Goal: Task Accomplishment & Management: Manage account settings

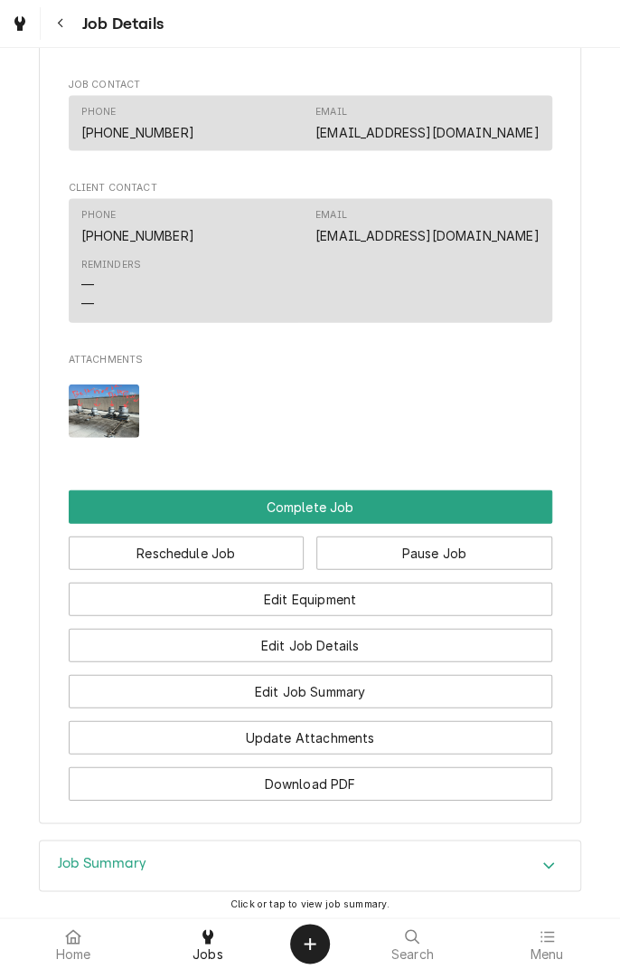
scroll to position [1168, 0]
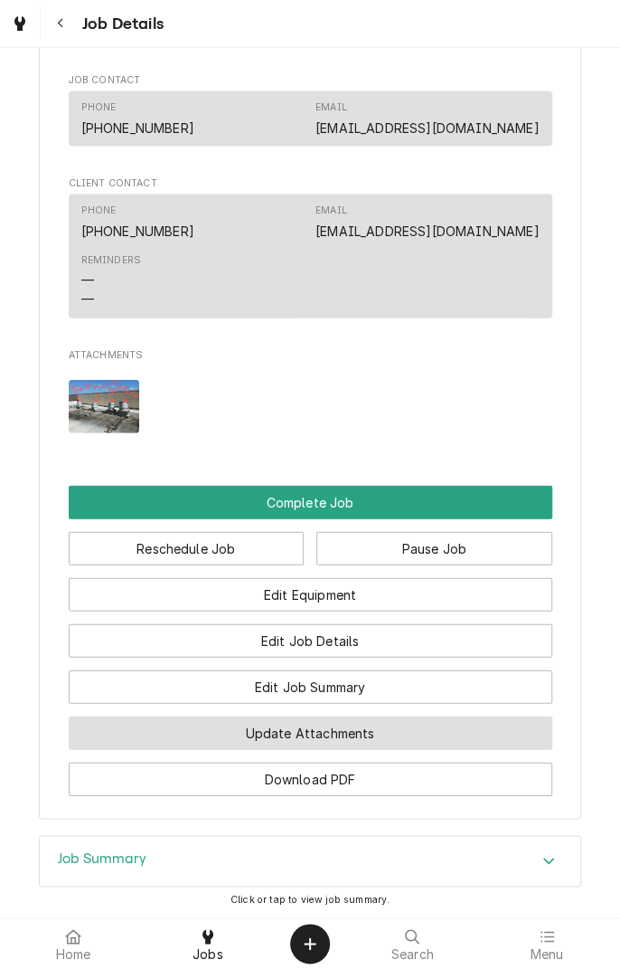
click at [410, 739] on button "Update Attachments" at bounding box center [311, 732] width 484 height 33
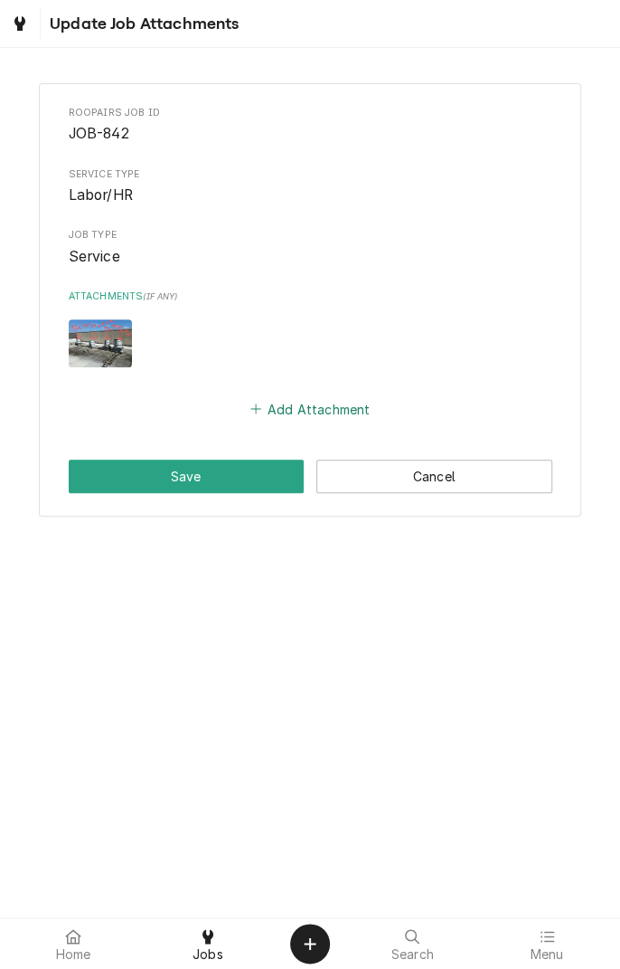
click at [330, 414] on button "Add Attachment" at bounding box center [310, 408] width 127 height 25
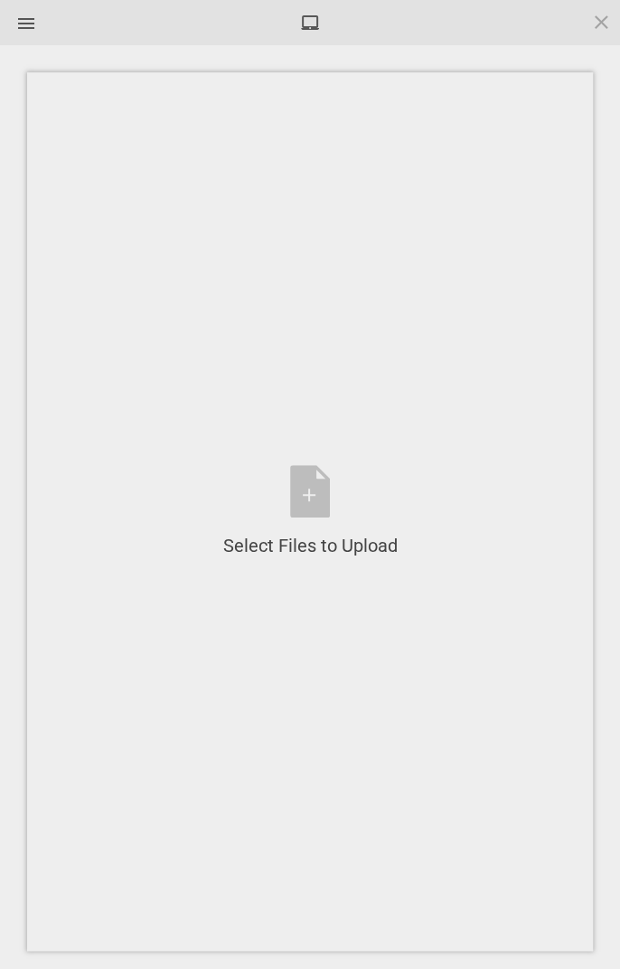
click at [312, 497] on div "Select Files to Upload or Drag and Drop, Copy and Paste Files" at bounding box center [310, 511] width 175 height 93
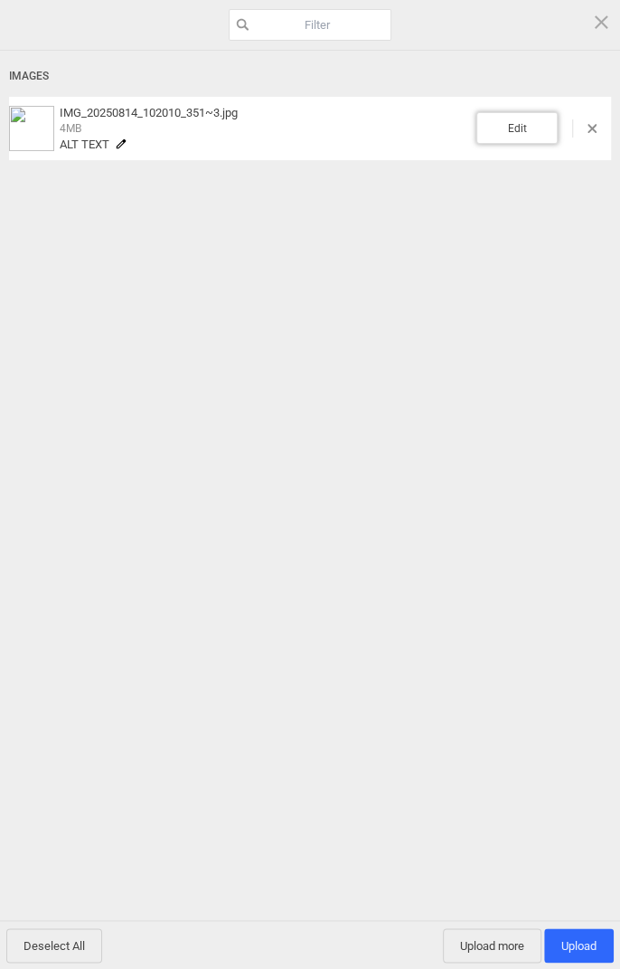
click at [526, 122] on span "Edit" at bounding box center [517, 128] width 81 height 32
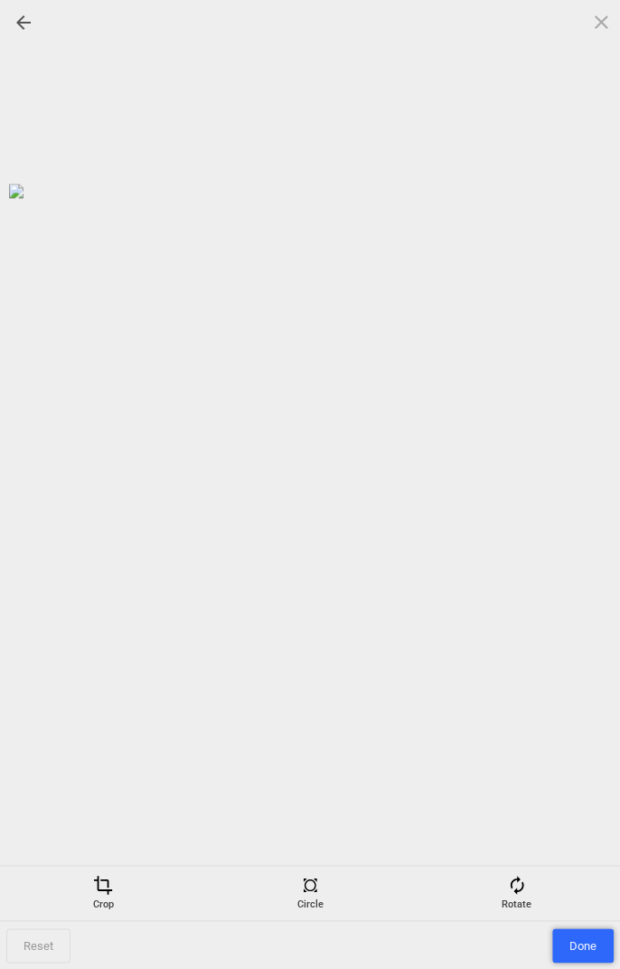
click at [578, 953] on span "Done" at bounding box center [584, 945] width 62 height 34
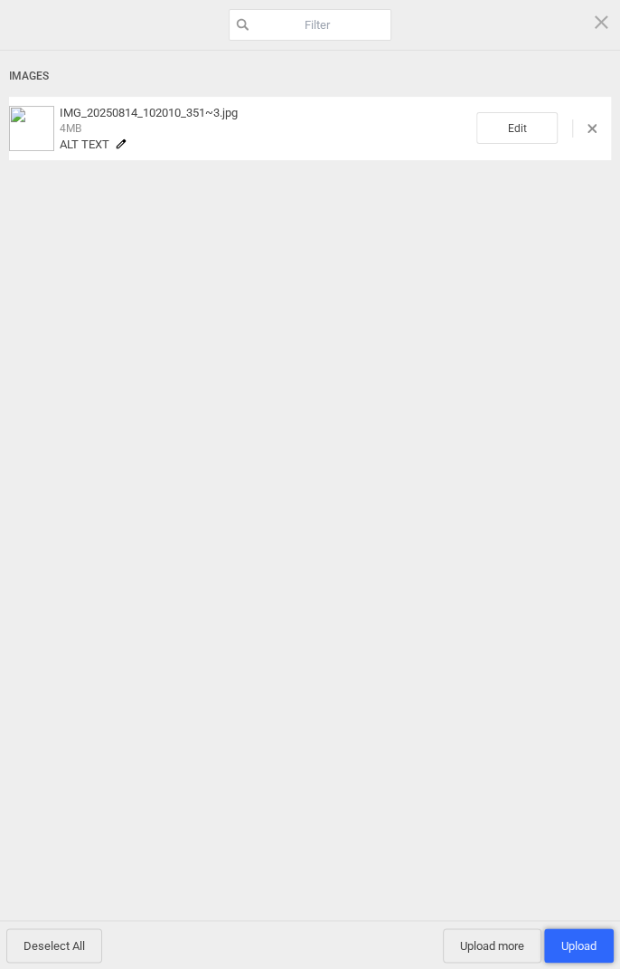
click at [584, 945] on span "Upload 1" at bounding box center [579, 946] width 35 height 14
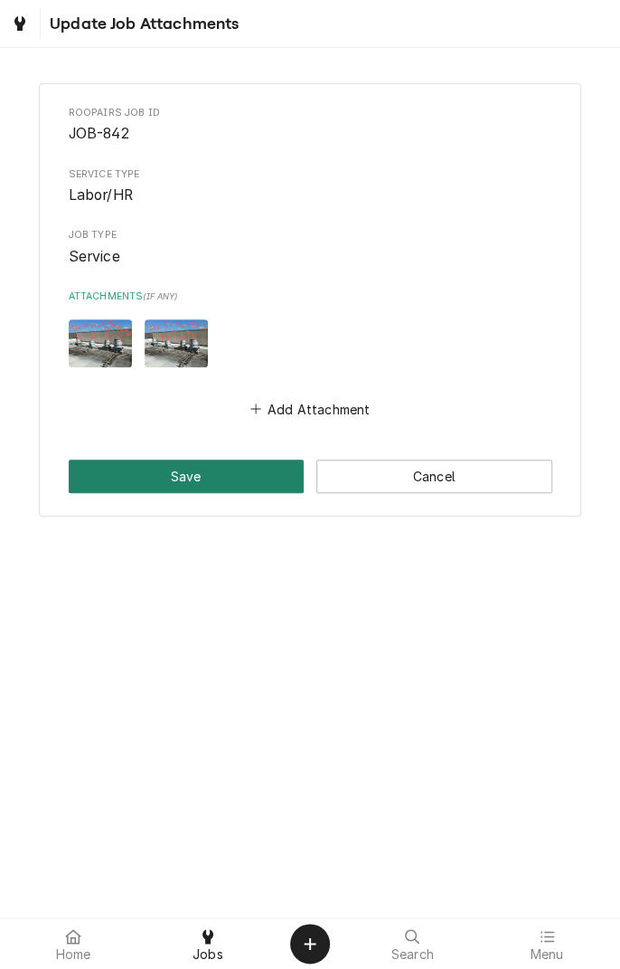
click at [198, 475] on button "Save" at bounding box center [187, 475] width 236 height 33
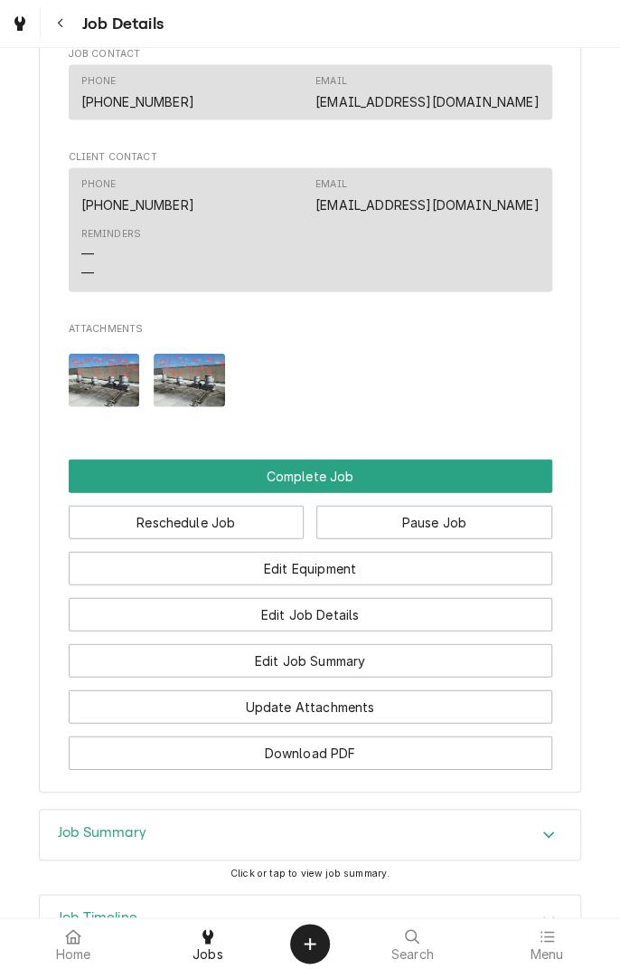
scroll to position [1195, 0]
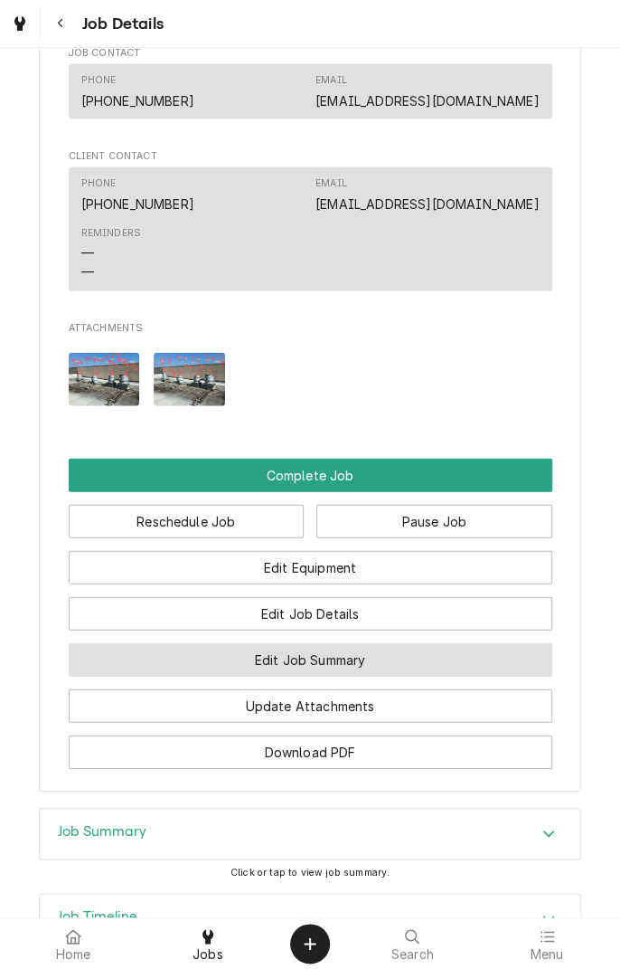
click at [385, 658] on button "Edit Job Summary" at bounding box center [311, 659] width 484 height 33
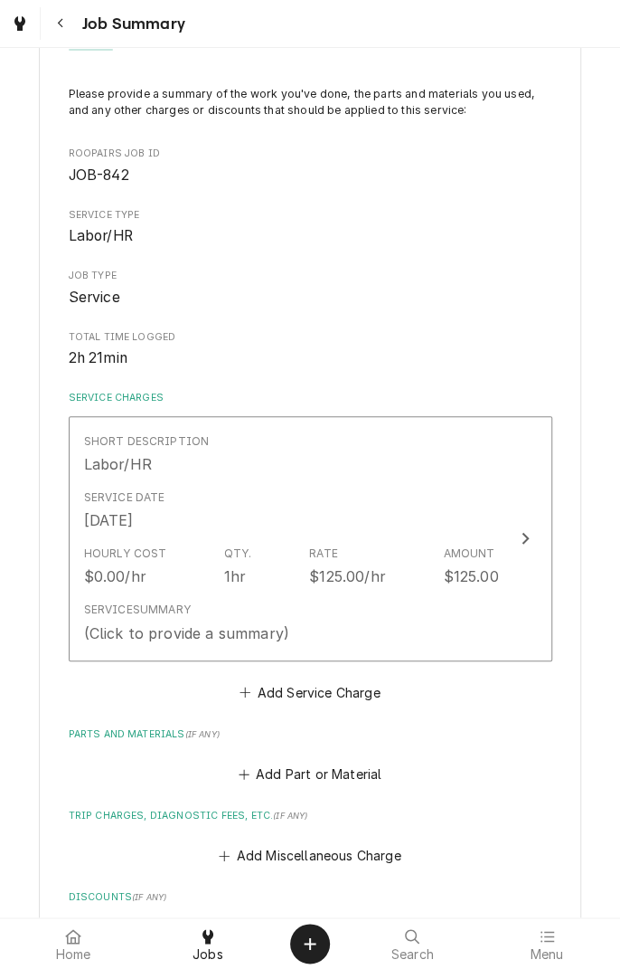
scroll to position [99, 0]
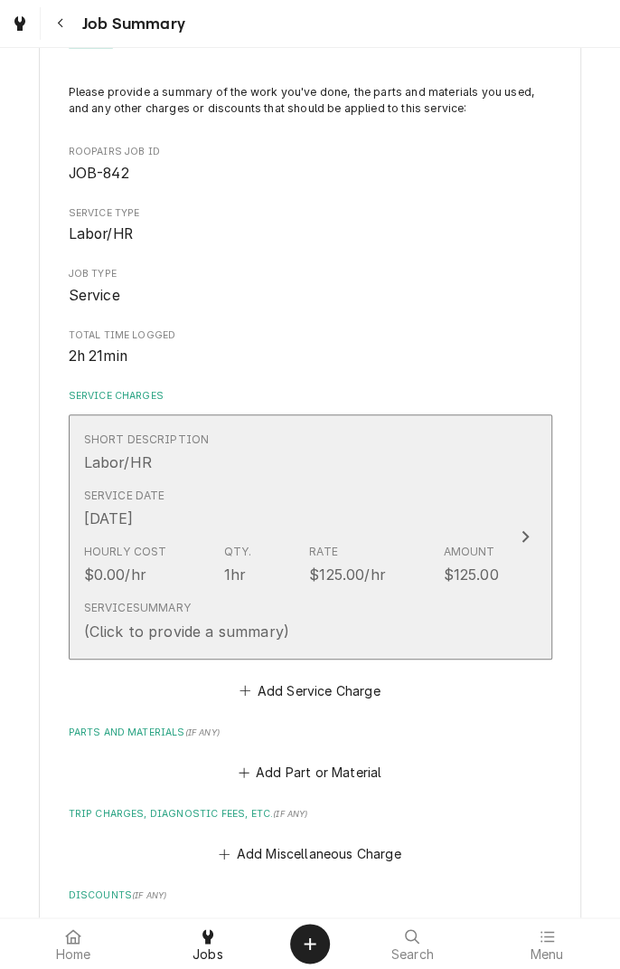
click at [436, 467] on div "Short Description Labor/HR" at bounding box center [291, 452] width 415 height 56
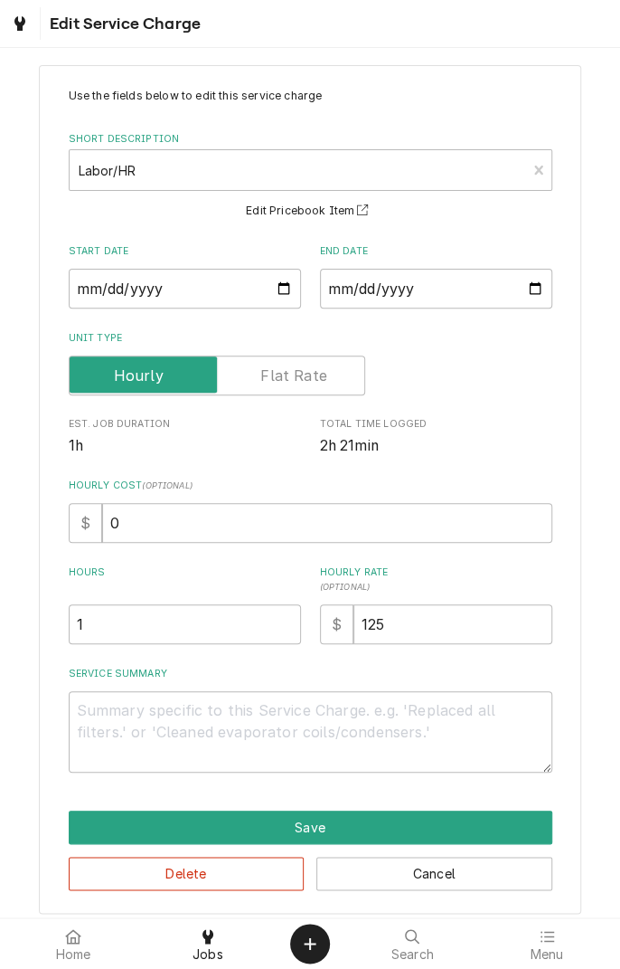
scroll to position [30, 0]
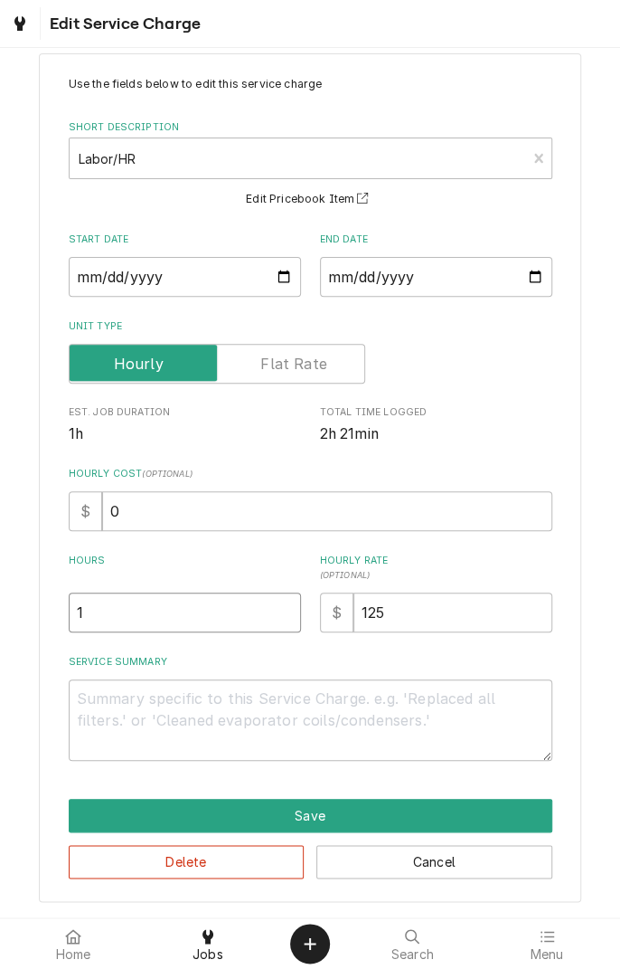
click at [172, 614] on input "1" at bounding box center [185, 612] width 232 height 40
type textarea "x"
type input "2"
type textarea "x"
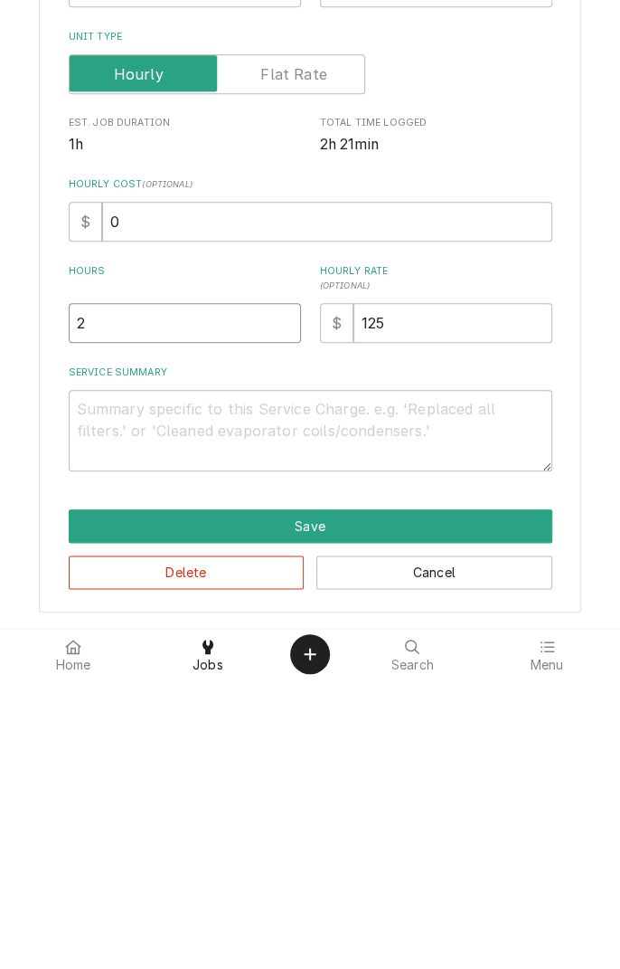
type input "2"
click at [464, 729] on textarea "Service Summary" at bounding box center [311, 719] width 484 height 81
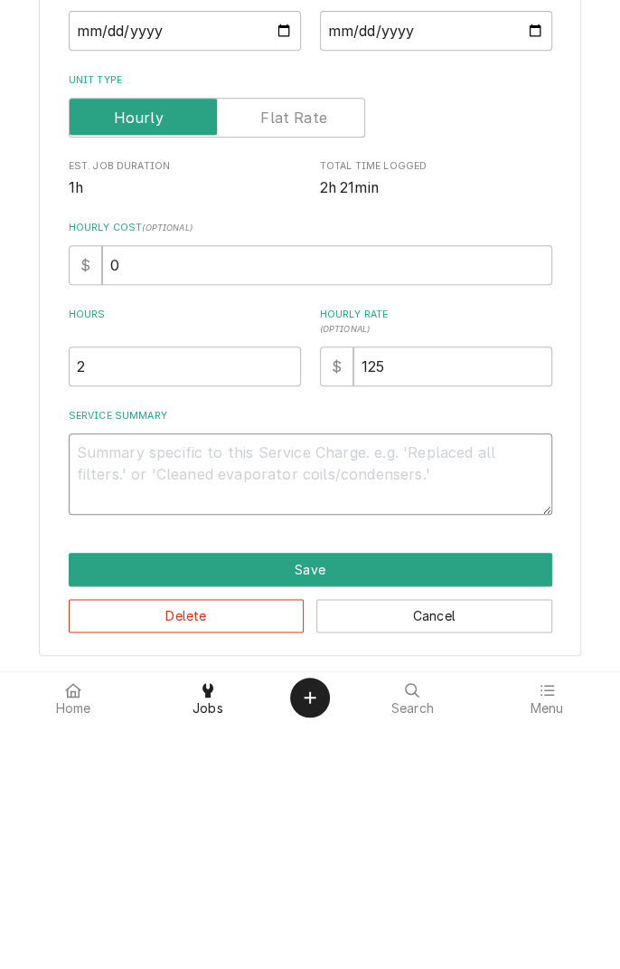
type textarea "x"
type textarea "R"
type textarea "x"
type textarea "Re"
type textarea "x"
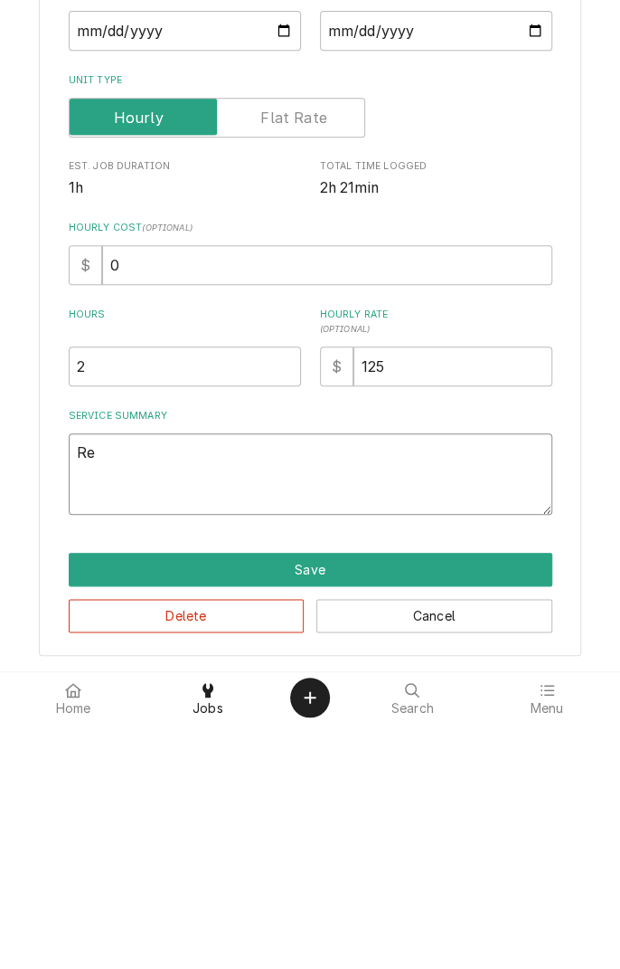
type textarea "Rep"
type textarea "x"
type textarea "Repl"
type textarea "x"
type textarea "Replaced"
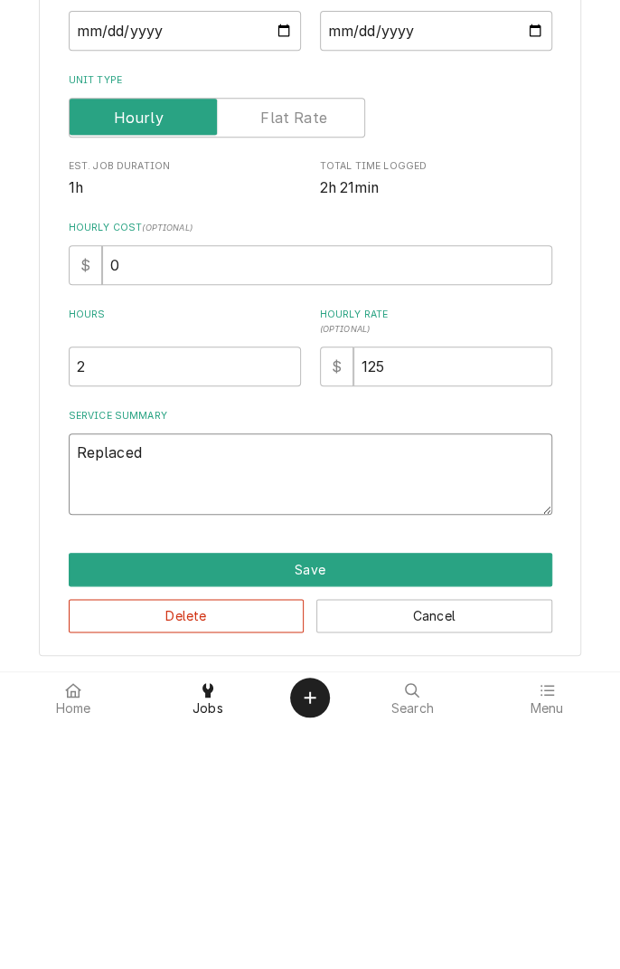
type textarea "x"
type textarea "Replaced b"
type textarea "x"
type textarea "Replaced be"
type textarea "x"
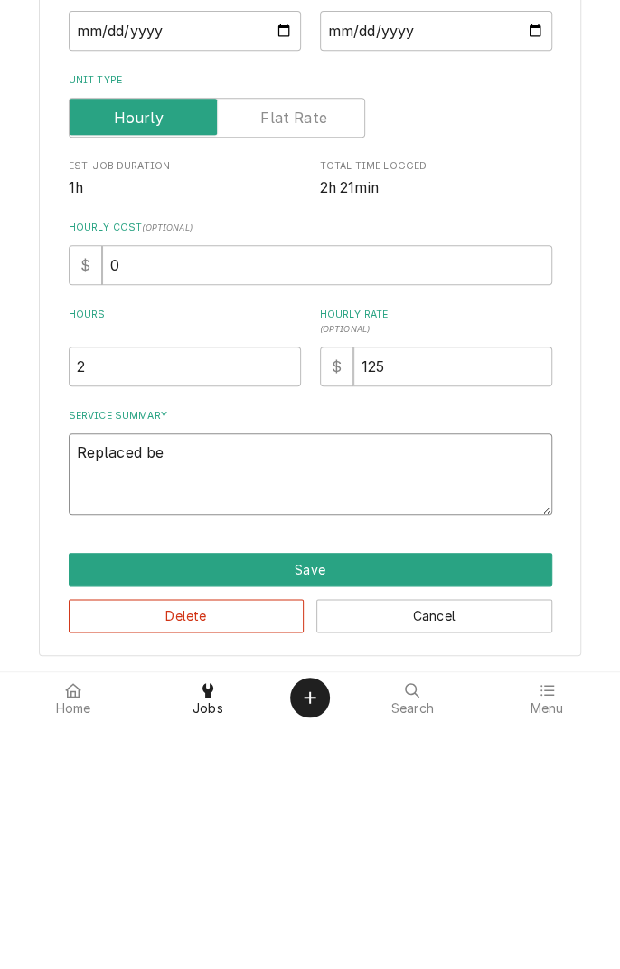
type textarea "Replaced bel"
type textarea "x"
type textarea "Replaced belts"
type textarea "x"
type textarea "Replaced belts o"
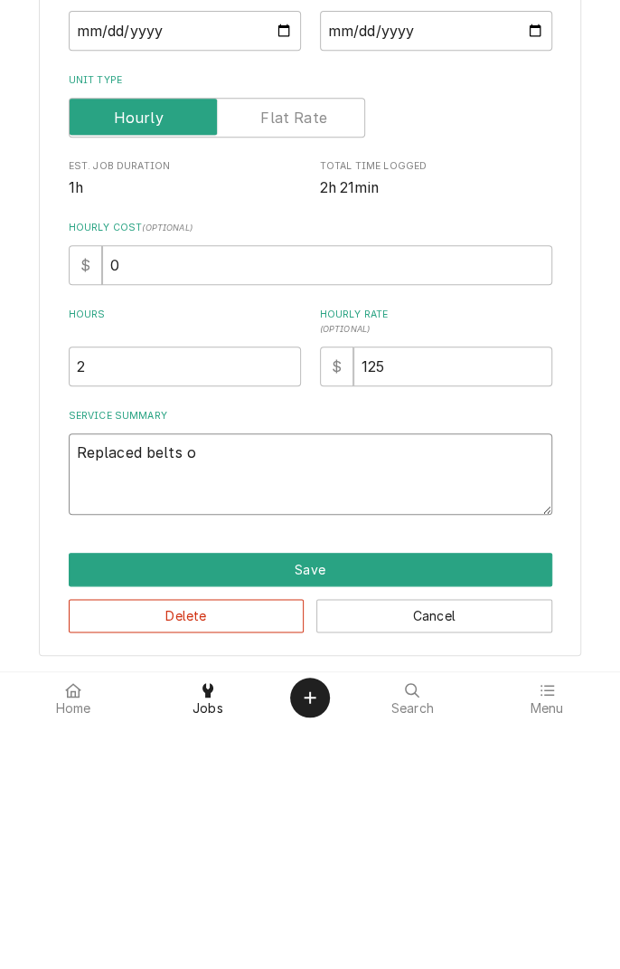
type textarea "x"
type textarea "Replaced belts on"
type textarea "x"
type textarea "Replaced belts on"
type textarea "x"
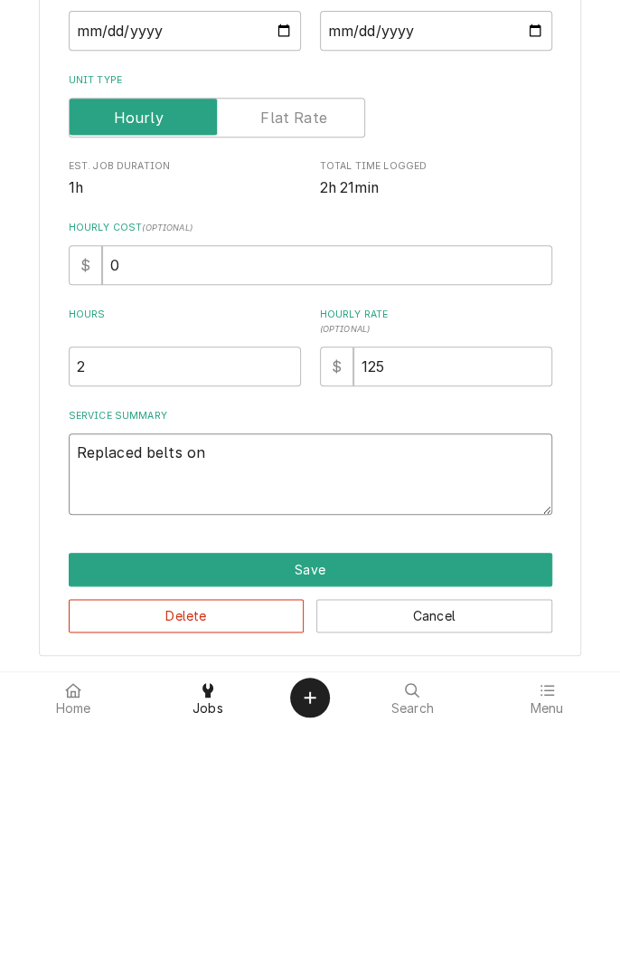
type textarea "Replaced belts on f"
type textarea "x"
type textarea "Replaced belts on fa"
type textarea "x"
type textarea "Replaced belts on fan"
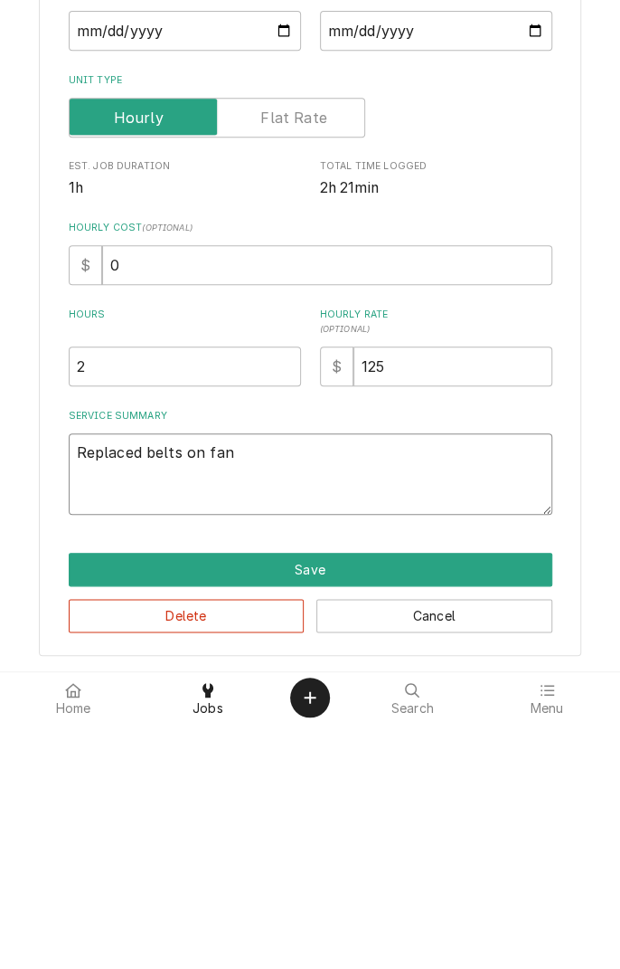
type textarea "x"
type textarea "Replaced belts on fans"
type textarea "x"
type textarea "Replaced belts on fans"
type textarea "x"
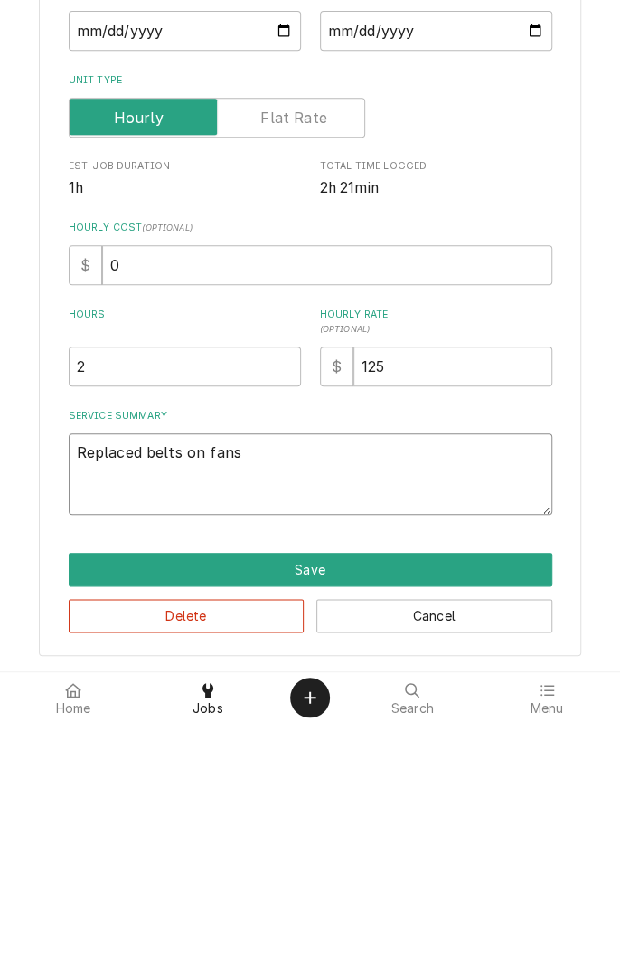
type textarea "Replaced belts on fans 1"
type textarea "x"
type textarea "Replaced belts on fans 1"
type textarea "x"
type textarea "Replaced belts on fans 1 a"
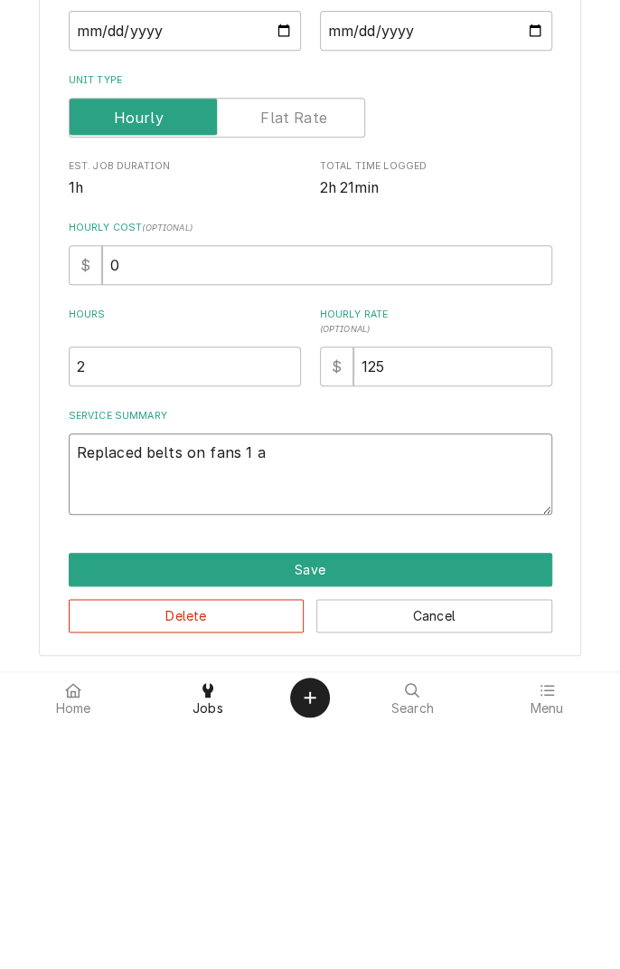
type textarea "x"
type textarea "Replaced belts on fans 1 an"
type textarea "x"
type textarea "Replaced belts on fans 1 and"
type textarea "x"
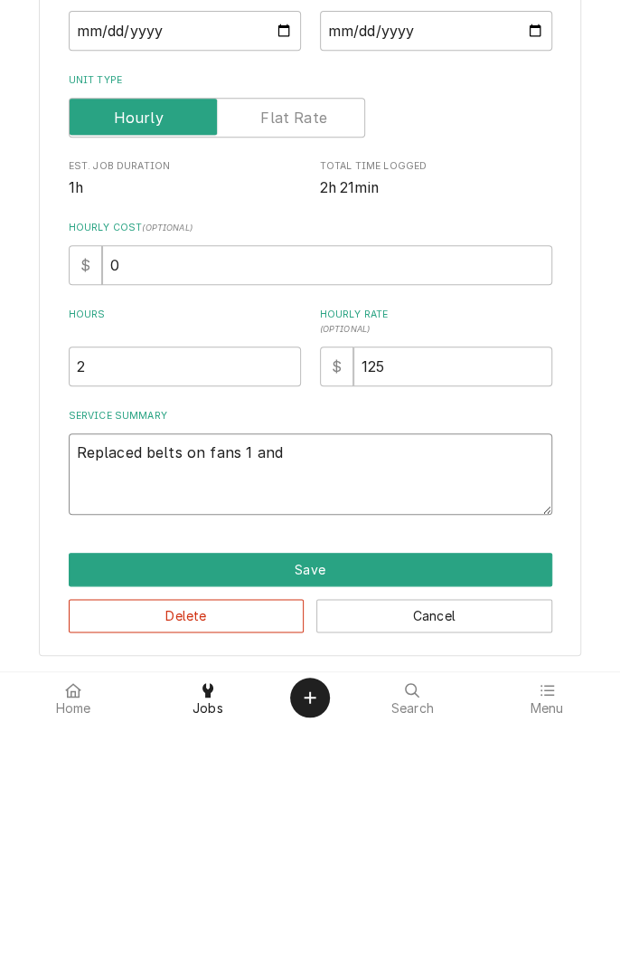
type textarea "Replaced belts on fans 1 and"
type textarea "x"
type textarea "Replaced belts on fans 1 and 3"
type textarea "x"
type textarea "Replaced belts on fans 1 and 3"
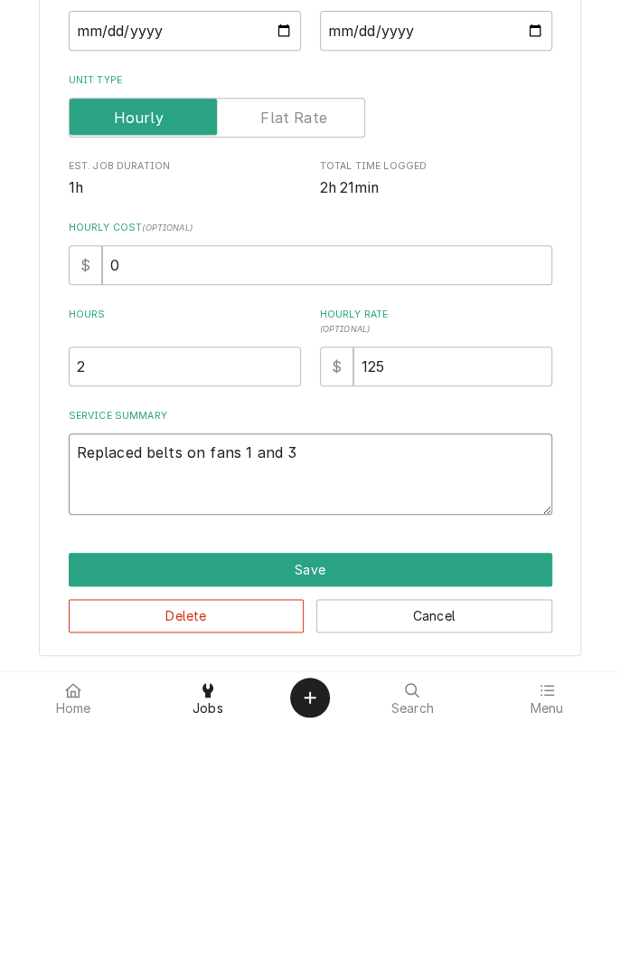
type textarea "x"
type textarea "Replaced belts on fans 1 and 3"
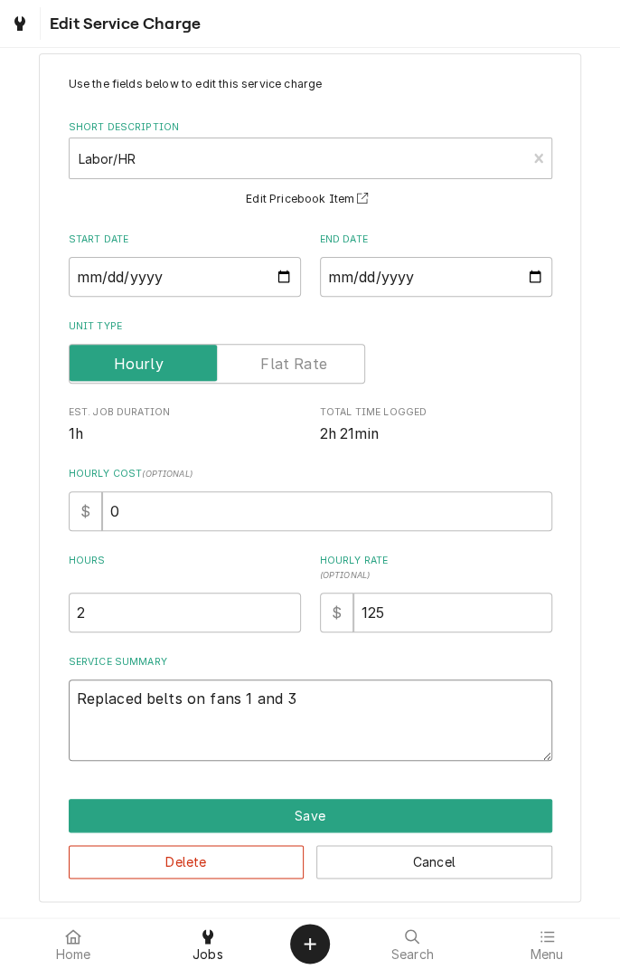
type textarea "x"
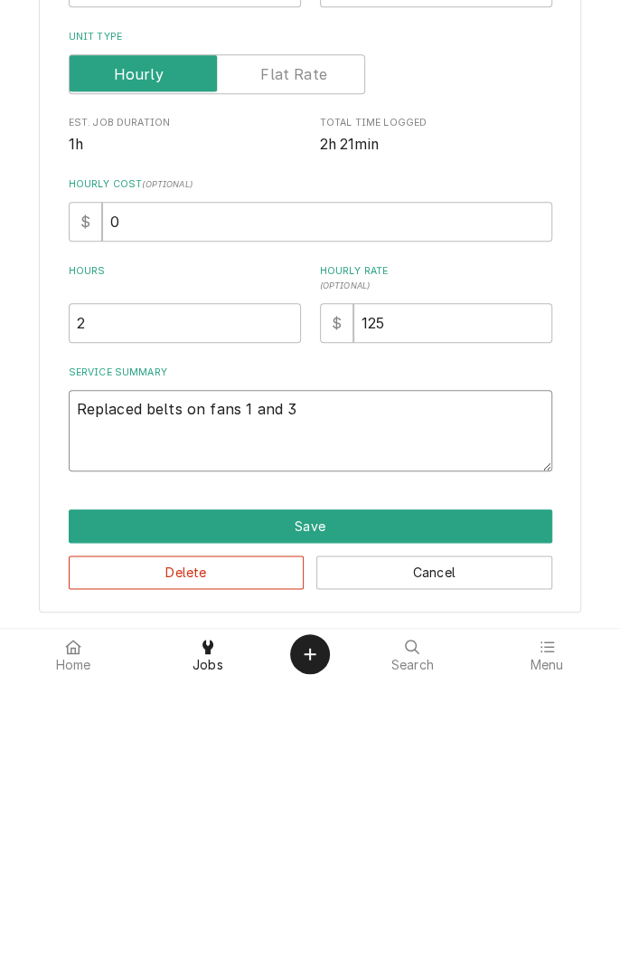
type textarea "Replaced belts on fans 1 and 3"
type textarea "x"
type textarea "Replaced belts on fans 1 and 3."
type textarea "x"
type textarea "Replaced belts on fans 1 and 3."
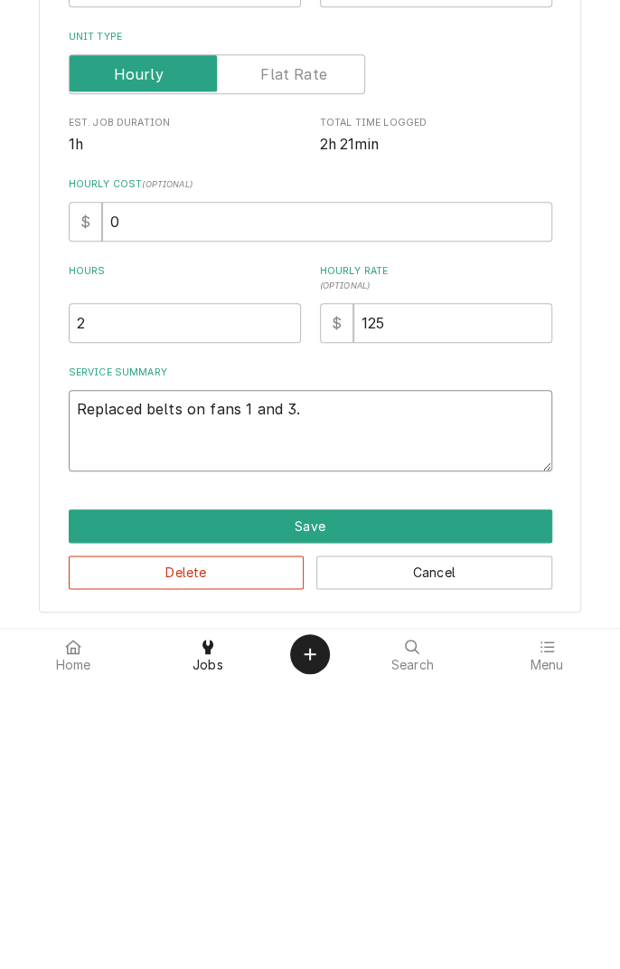
type textarea "x"
type textarea "Replaced belts on fans 1 and 3. F"
type textarea "x"
type textarea "Replaced belts on fans 1 and 3. Fa"
type textarea "x"
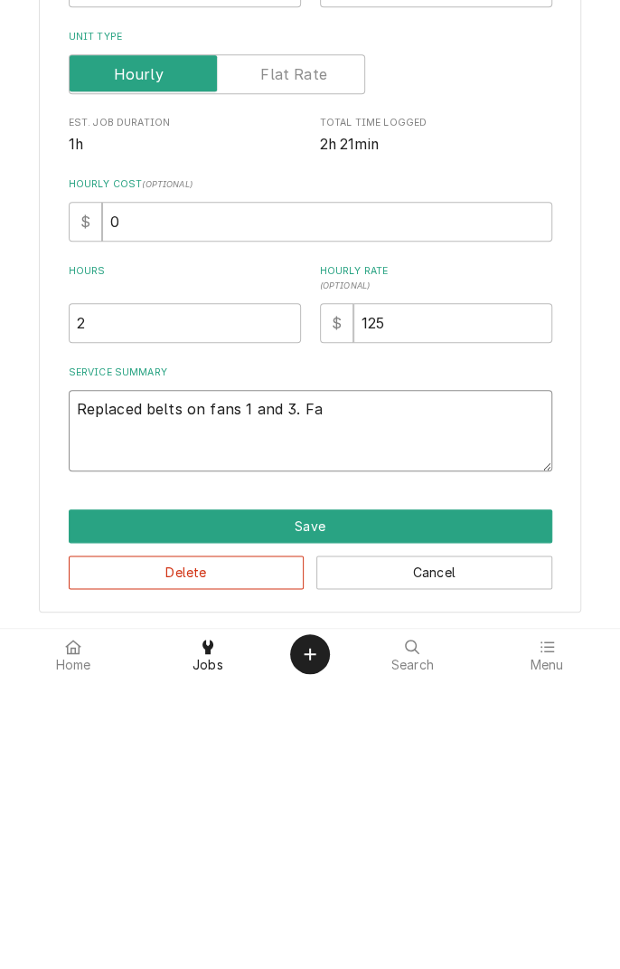
type textarea "Replaced belts on fans 1 and 3. Fan"
type textarea "x"
type textarea "Replaced belts on fans 1 and 3. Fans"
type textarea "x"
type textarea "Replaced belts on fans 1 and 3. Fans"
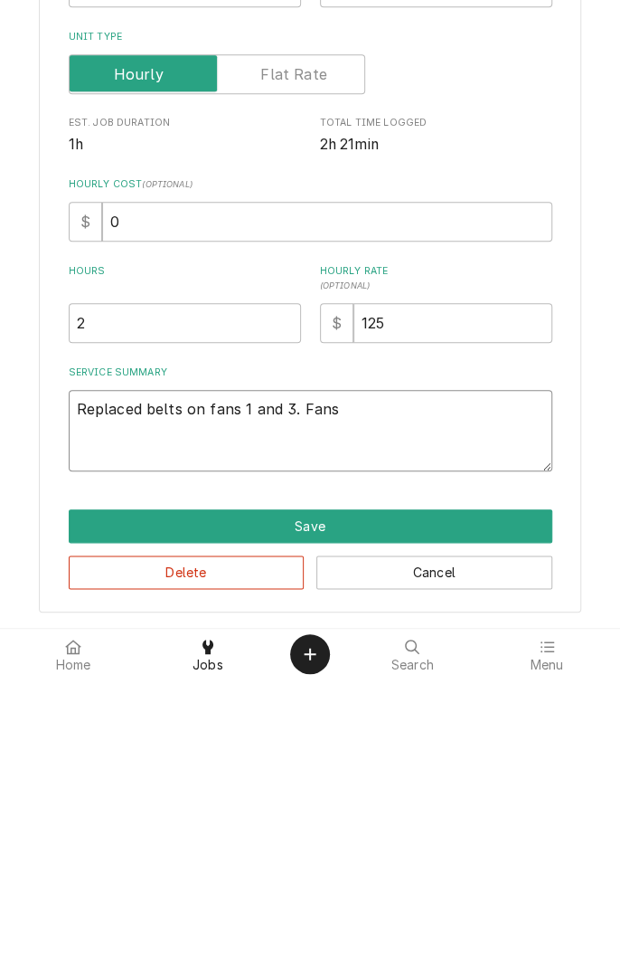
type textarea "x"
type textarea "Replaced belts on fans 1 and 3. Fans"
type textarea "x"
type textarea "Replaced belts on fans 1 and 3. Fan"
type textarea "x"
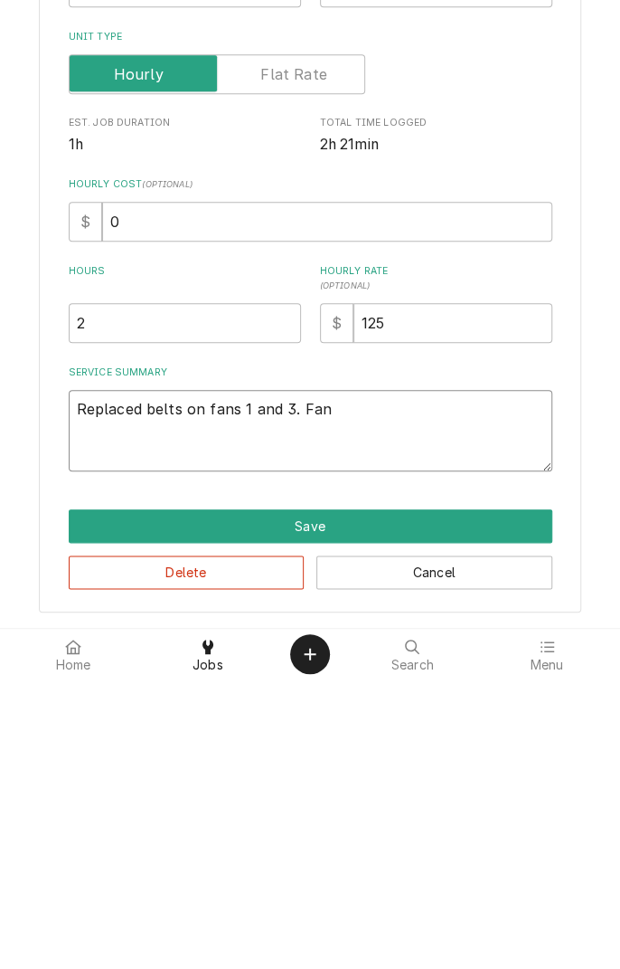
type textarea "Replaced belts on fans 1 and 3. Fan"
type textarea "x"
type textarea "Replaced belts on fans 1 and 3. Fan n"
type textarea "x"
type textarea "Replaced belts on fans 1 and 3. Fan nu"
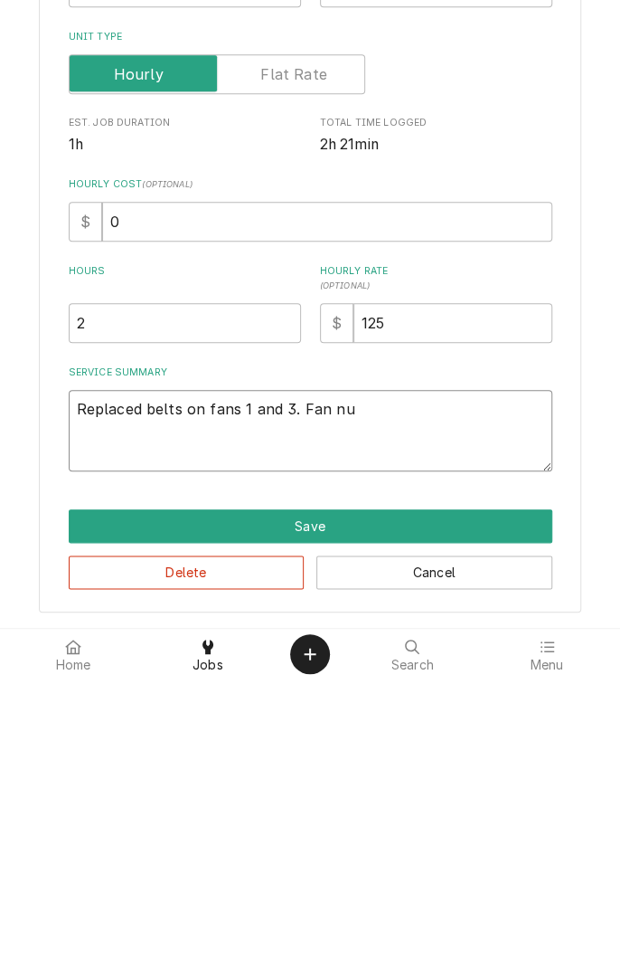
type textarea "x"
type textarea "Replaced belts on fans 1 and 3. Fan num"
type textarea "x"
type textarea "Replaced belts on fans 1 and 3. Fan numb"
type textarea "x"
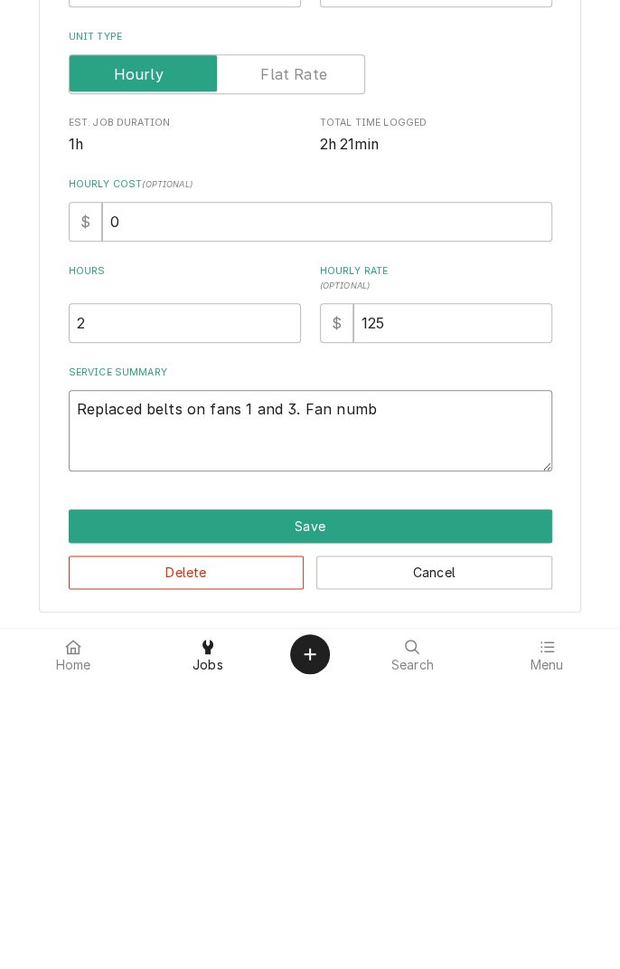
type textarea "Replaced belts on fans 1 and 3. Fan numbe"
type textarea "x"
type textarea "Replaced belts on fans 1 and 3. Fan number"
type textarea "x"
type textarea "Replaced belts on fans 1 and 3. Fan number"
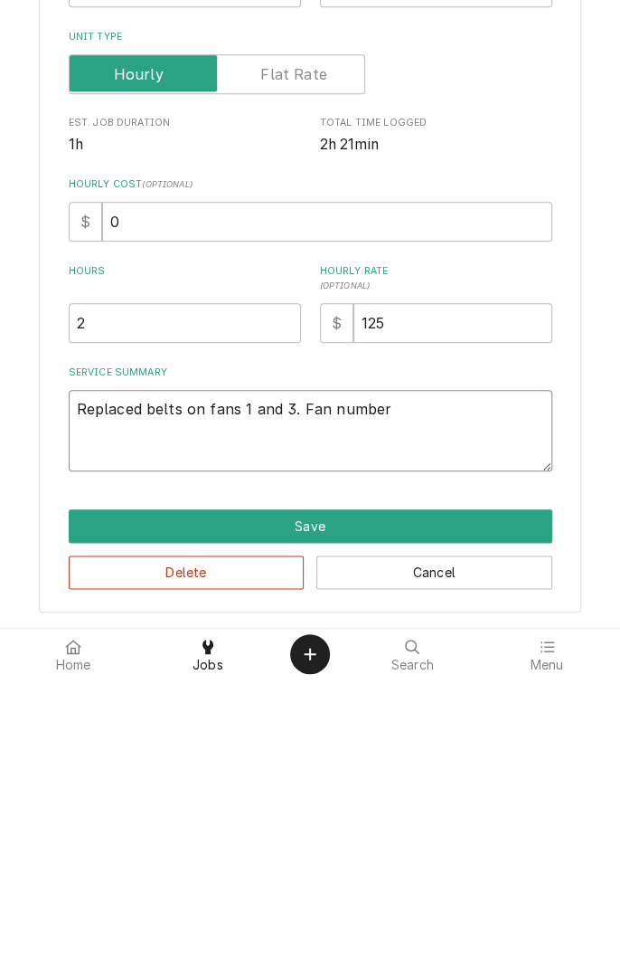
type textarea "x"
type textarea "Replaced belts on fans 1 and 3. Fan number 2"
type textarea "x"
type textarea "Replaced belts on fans 1 and 3. Fan number 2h"
type textarea "x"
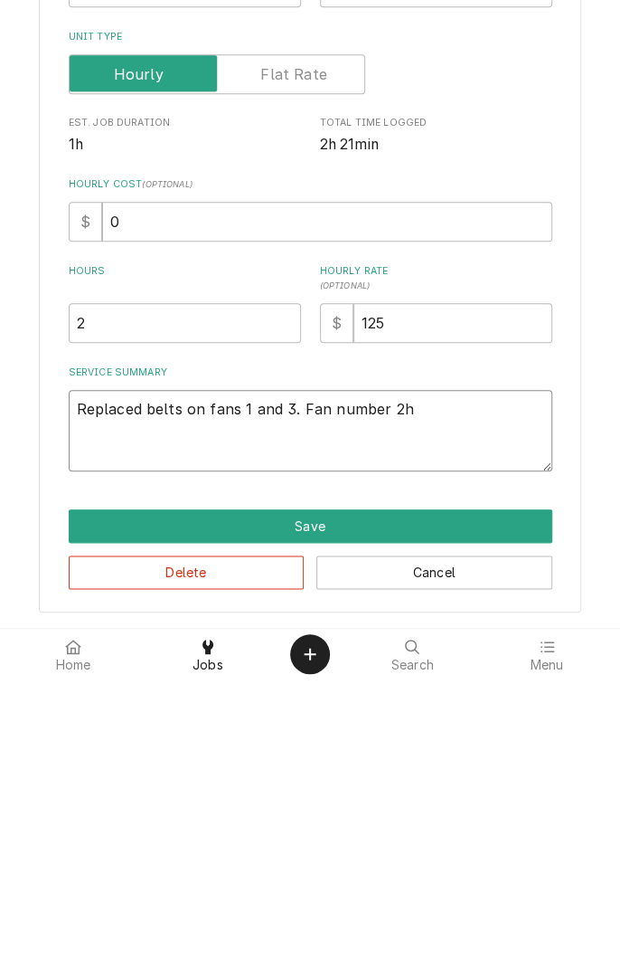
type textarea "Replaced belts on fans 1 and 3. Fan number 2ha"
type textarea "x"
type textarea "Replaced belts on fans 1 and 3. Fan number 2has"
type textarea "x"
type textarea "Replaced belts on fans 1 and 3. Fan number 2ha"
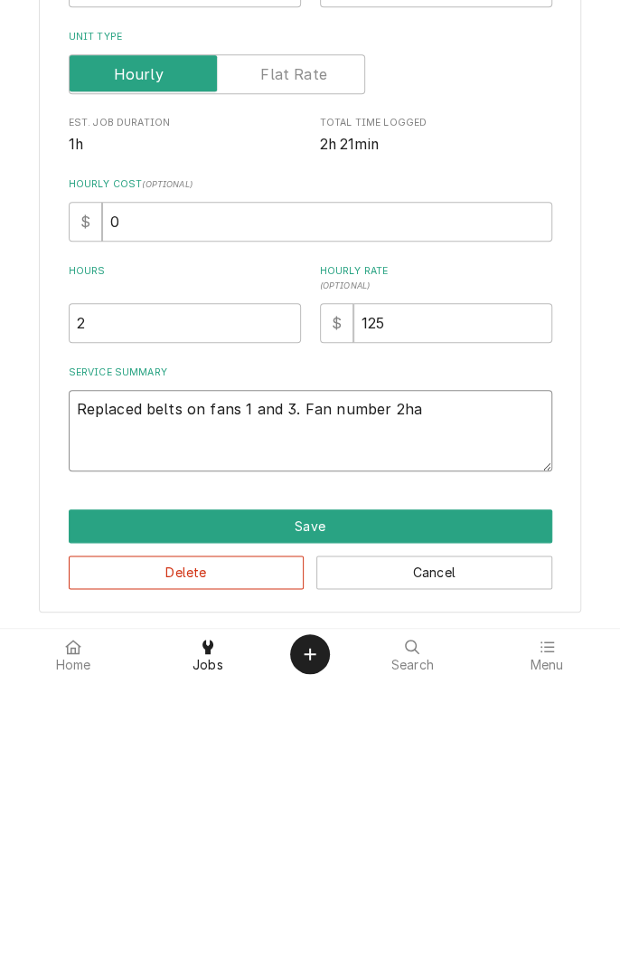
type textarea "x"
type textarea "Replaced belts on fans 1 and 3. Fan number 2h"
type textarea "x"
type textarea "Replaced belts on fans 1 and 3. Fan number 2"
type textarea "x"
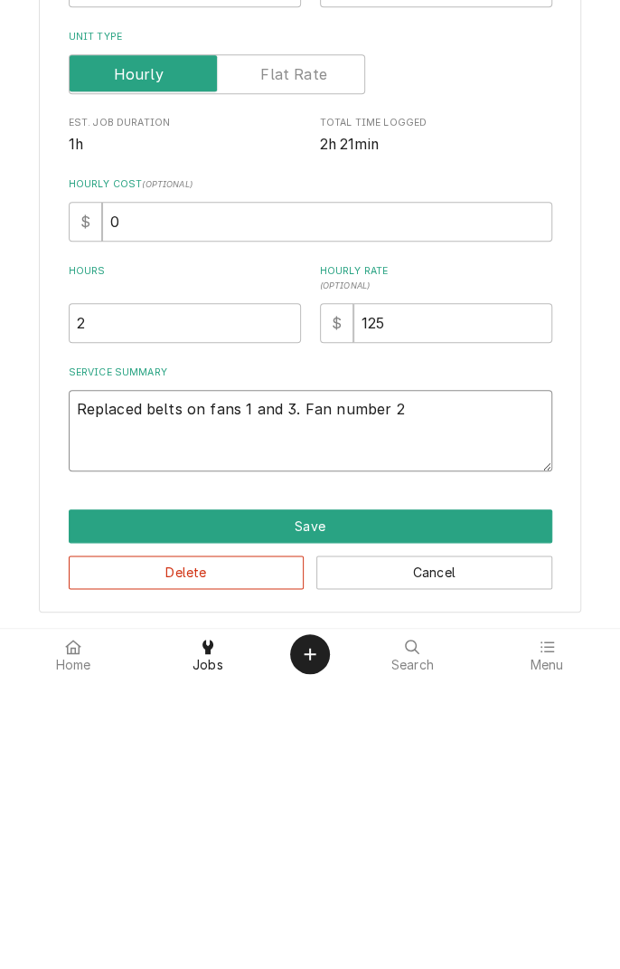
type textarea "Replaced belts on fans 1 and 3. Fan number 2"
type textarea "x"
type textarea "Replaced belts on fans 1 and 3. Fan number 2 h"
type textarea "x"
type textarea "Replaced belts on fans 1 and 3. Fan number 2 ha"
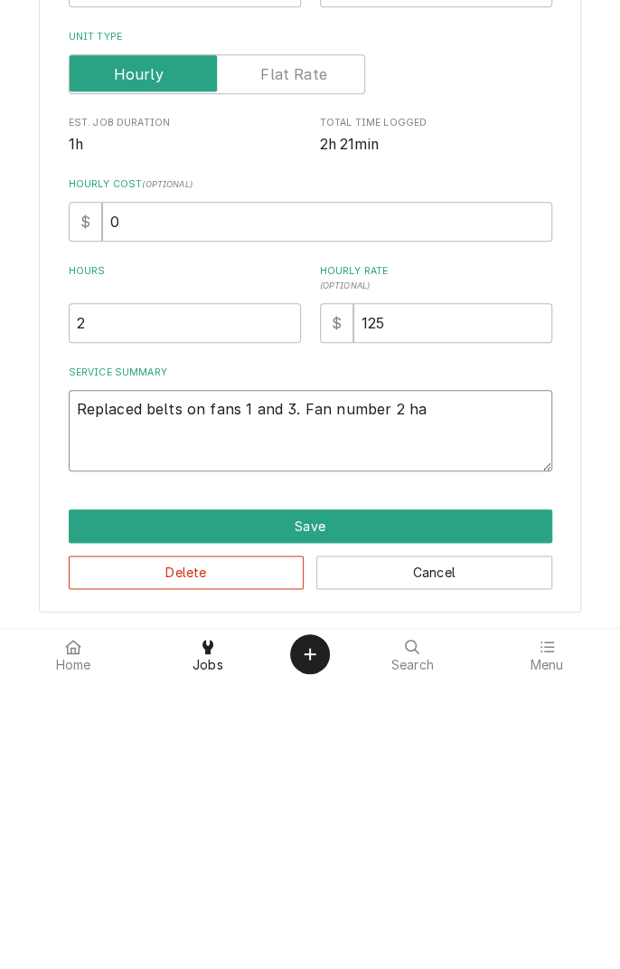
type textarea "x"
type textarea "Replaced belts on fans 1 and 3. Fan number 2 has"
type textarea "x"
type textarea "Replaced belts on fans 1 and 3. Fan number 2 has"
type textarea "x"
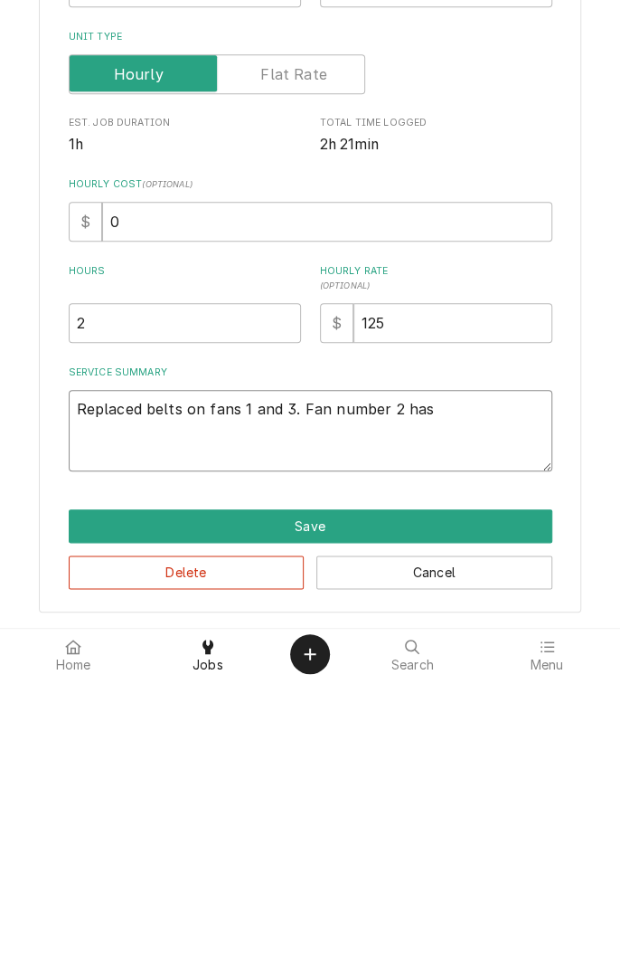
type textarea "Replaced belts on fans 1 and 3. Fan number 2 has p"
type textarea "x"
type textarea "Replaced belts on fans 1 and 3. Fan number 2 has po"
type textarea "x"
type textarea "Replaced belts on fans 1 and 3. Fan number 2 has pow"
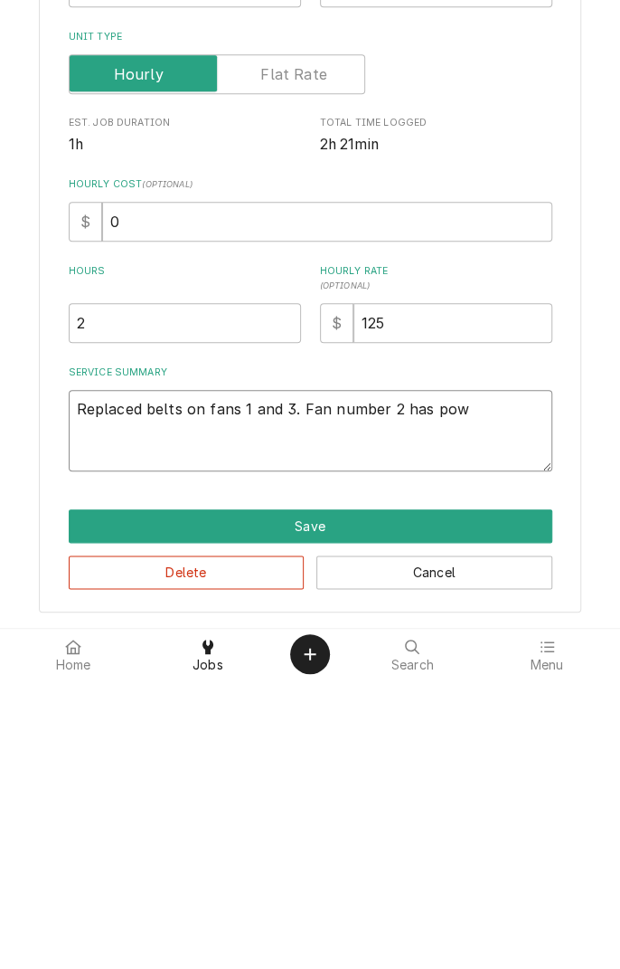
type textarea "x"
type textarea "Replaced belts on fans 1 and 3. Fan number 2 has powe"
type textarea "x"
type textarea "Replaced belts on fans 1 and 3. Fan number 2 has power"
type textarea "x"
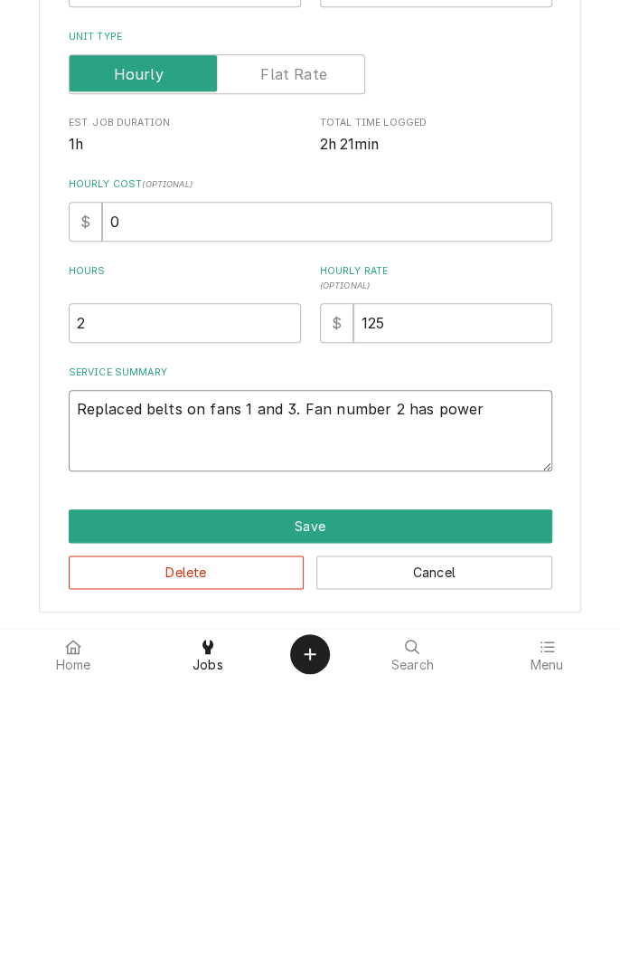
type textarea "Replaced belts on fans 1 and 3. Fan number 2 has power"
type textarea "x"
type textarea "Replaced belts on fans 1 and 3. Fan number 2 has power b"
type textarea "x"
type textarea "Replaced belts on fans 1 and 3. Fan number 2 has power bu"
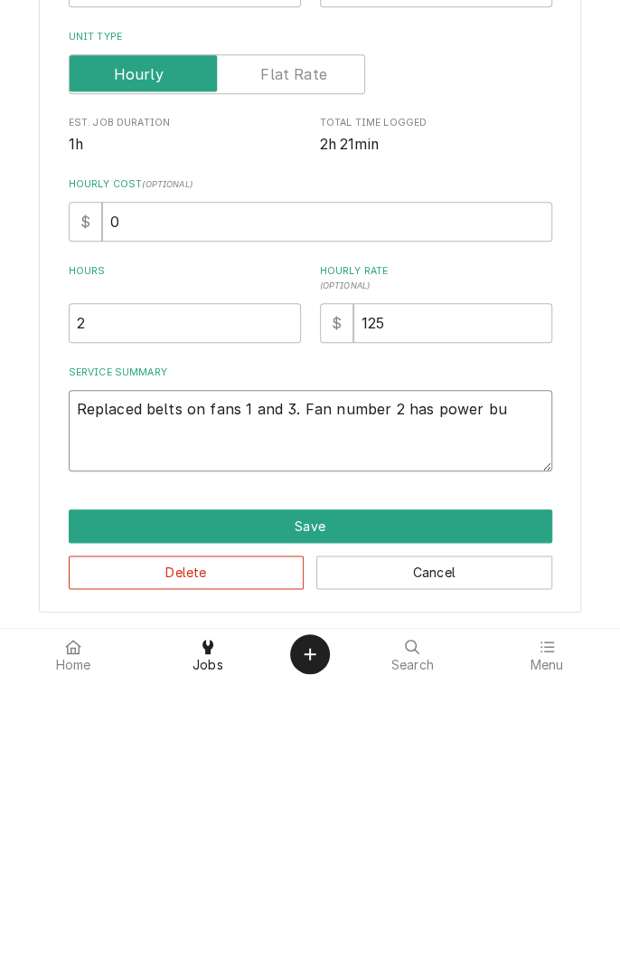
type textarea "x"
type textarea "Replaced belts on fans 1 and 3. Fan number 2 has power but"
type textarea "x"
type textarea "Replaced belts on fans 1 and 3. Fan number 2 has power but"
type textarea "x"
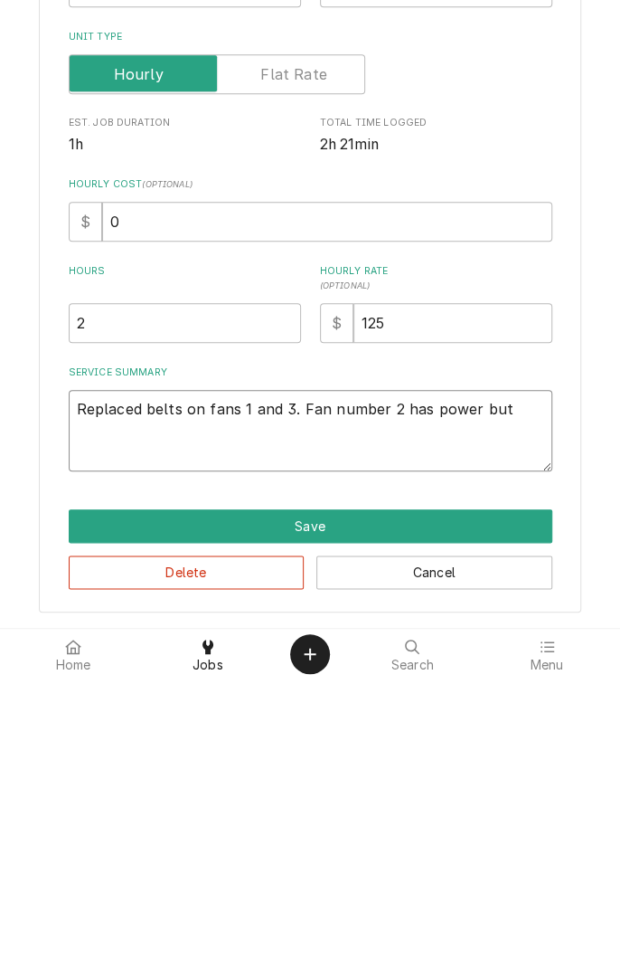
type textarea "Replaced belts on fans 1 and 3. Fan number 2 has power but f"
type textarea "x"
type textarea "Replaced belts on fans 1 and 3. Fan number 2 has power but fa"
type textarea "x"
type textarea "Replaced belts on fans 1 and 3. Fan number 2 has power but fan"
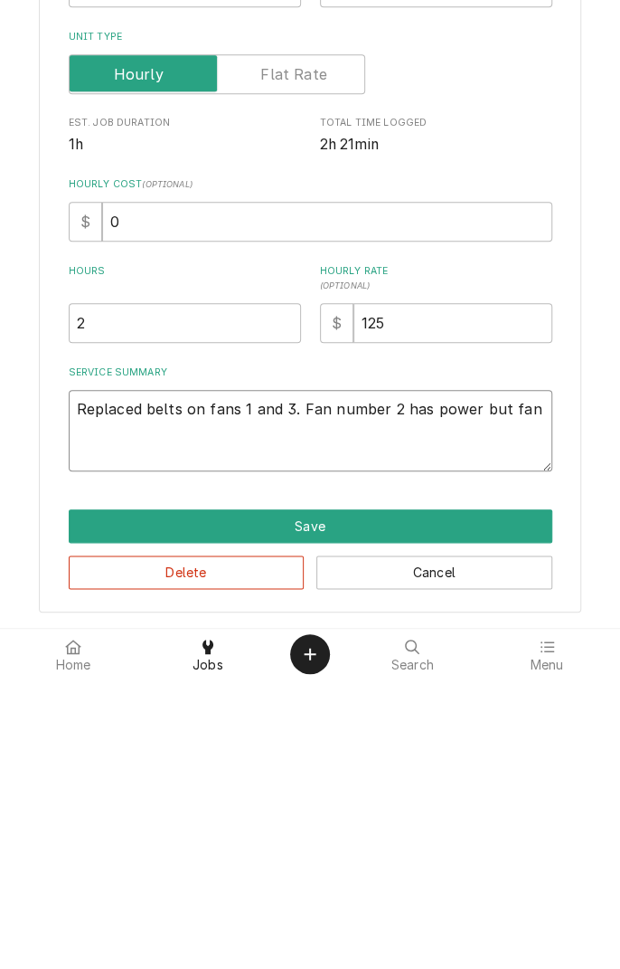
type textarea "x"
type textarea "Replaced belts on fans 1 and 3. Fan number 2 has power but fan"
type textarea "x"
type textarea "Replaced belts on fans 1 and 3. Fan number 2 has power but fan"
type textarea "x"
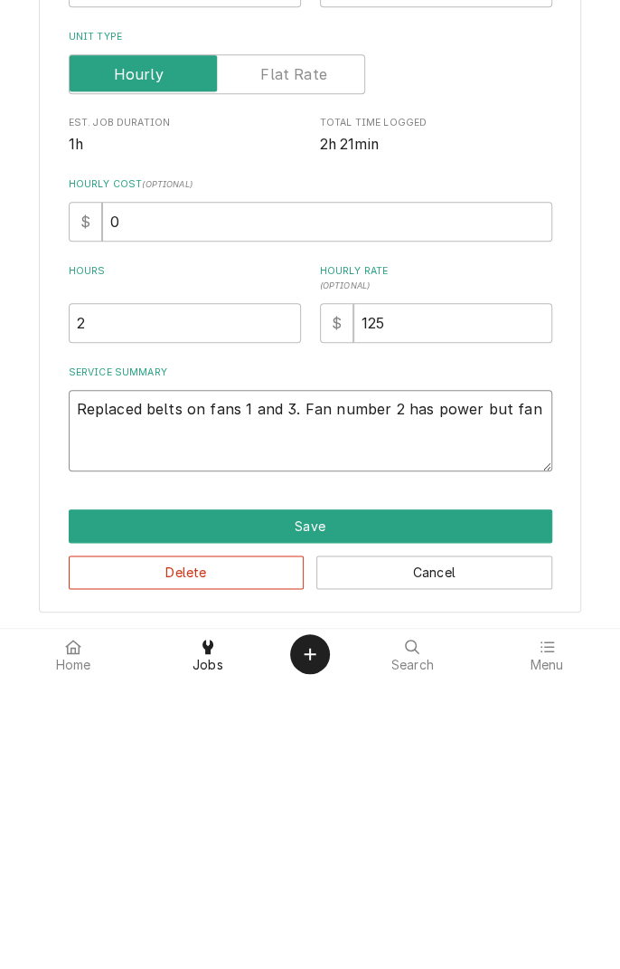
type textarea "Replaced belts on fans 1 and 3. Fan number 2 has power but fa"
type textarea "x"
type textarea "Replaced belts on fans 1 and 3. Fan number 2 has power but f"
type textarea "x"
type textarea "Replaced belts on fans 1 and 3. Fan number 2 has power but"
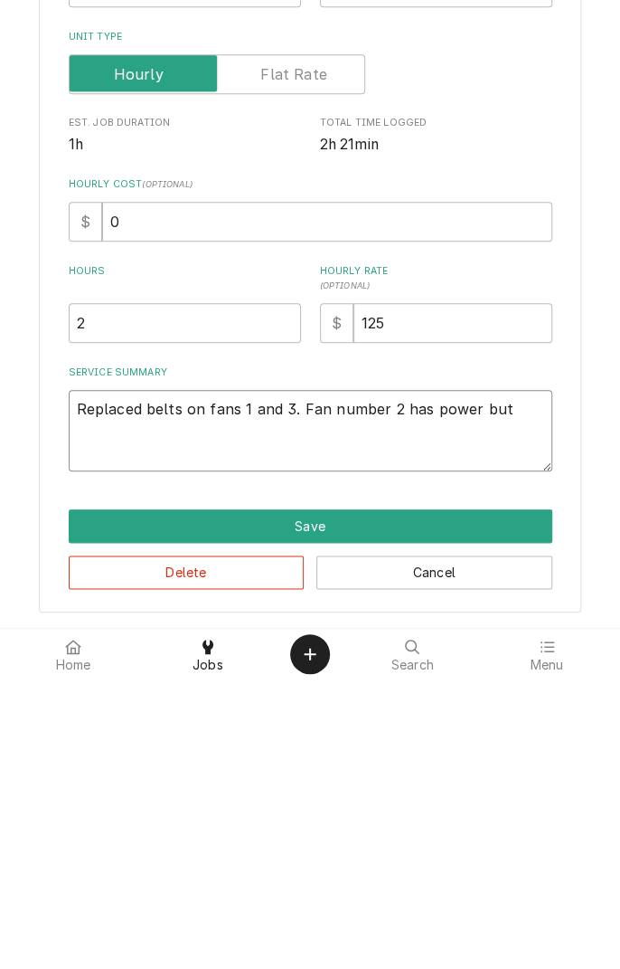
type textarea "x"
type textarea "Replaced belts on fans 1 and 3. Fan number 2 has power but m"
type textarea "x"
type textarea "Replaced belts on fans 1 and 3. Fan number 2 has power but mo"
type textarea "x"
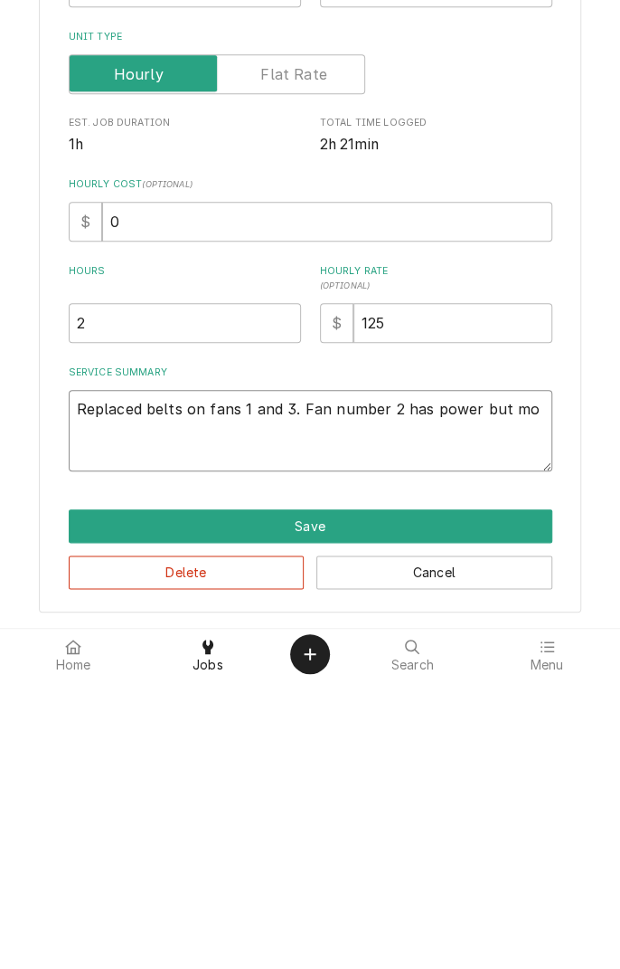
type textarea "Replaced belts on fans 1 and 3. Fan number 2 has power but mot"
type textarea "x"
type textarea "Replaced belts on fans 1 and 3. Fan number 2 has power but motor"
type textarea "x"
type textarea "Replaced belts on fans 1 and 3. Fan number 2 has power but motor n"
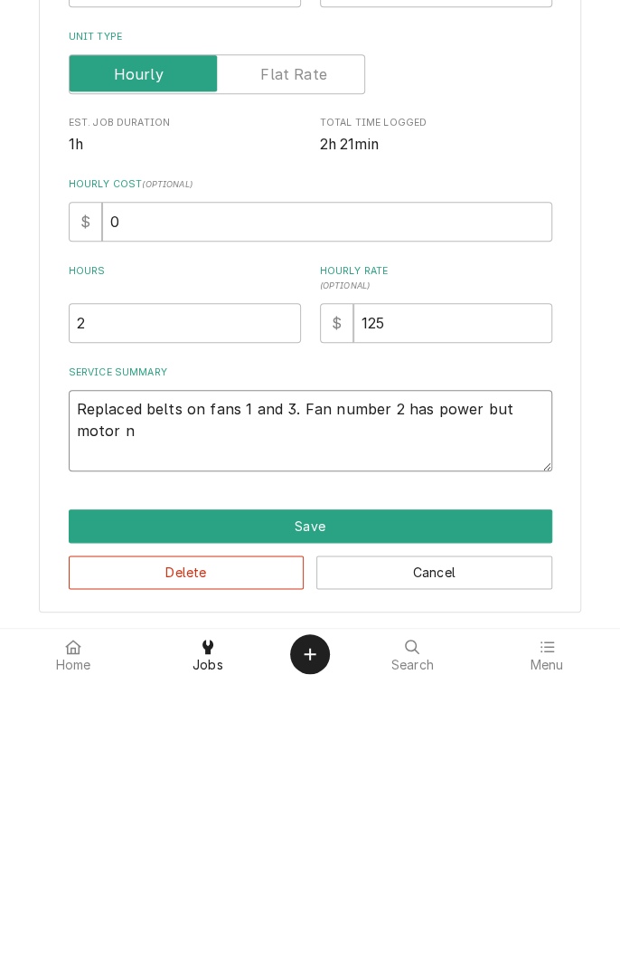
type textarea "x"
type textarea "Replaced belts on fans 1 and 3. Fan number 2 has power but motor no"
type textarea "x"
type textarea "Replaced belts on fans 1 and 3. Fan number 2 has power but motor not"
type textarea "x"
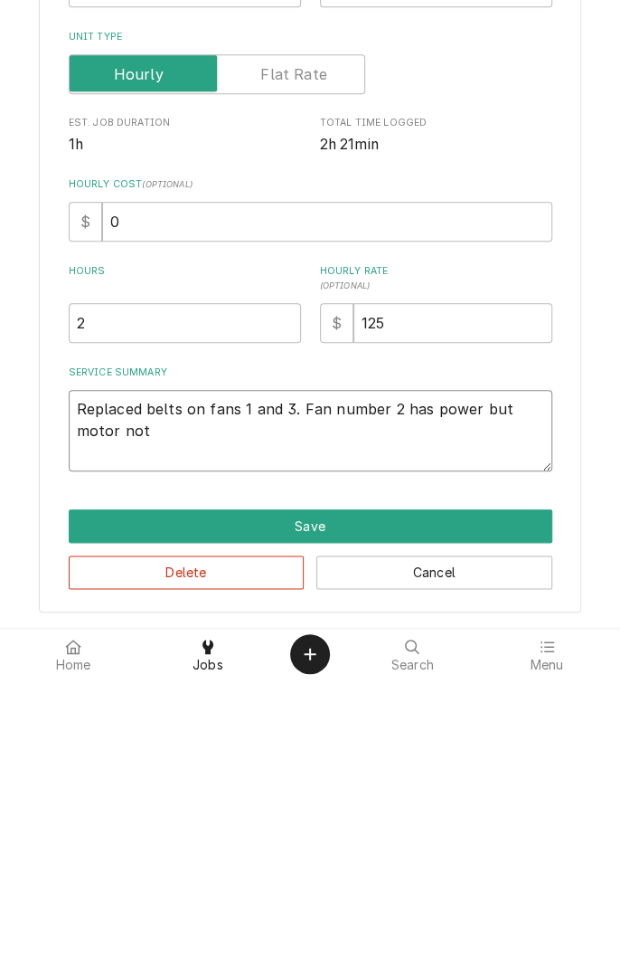
type textarea "Replaced belts on fans 1 and 3. Fan number 2 has power but motor not"
type textarea "x"
type textarea "Replaced belts on fans 1 and 3. Fan number 2 has power but motor not working"
type textarea "x"
type textarea "Replaced belts on fans 1 and 3. Fan number 2 has power but motor not working"
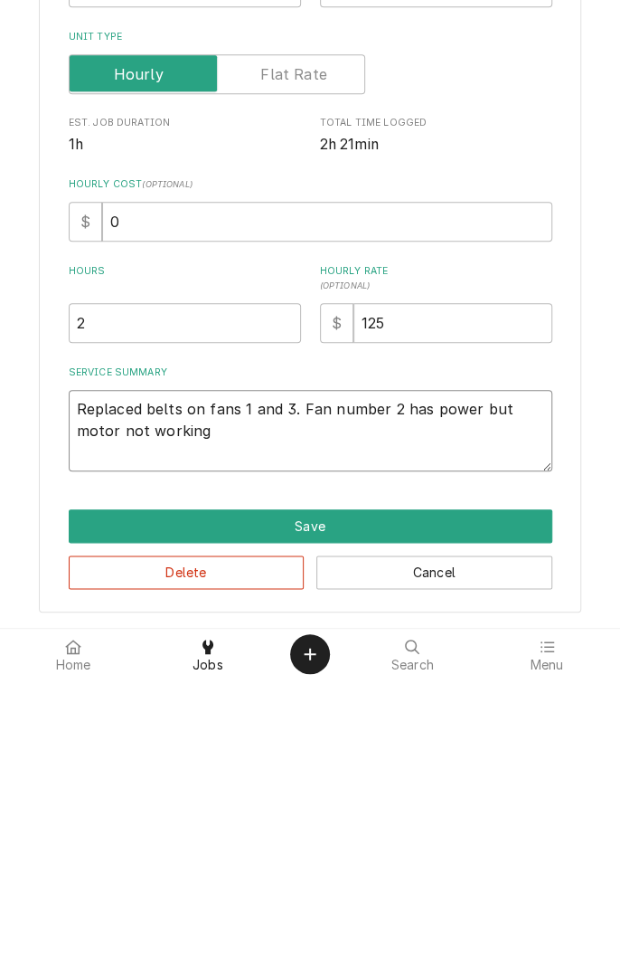
type textarea "x"
type textarea "Replaced belts on fans 1 and 3. Fan number 2 has power but motor not working."
type textarea "x"
type textarea "Replaced belts on fans 1 and 3. Fan number 2 has power but motor not working."
type textarea "x"
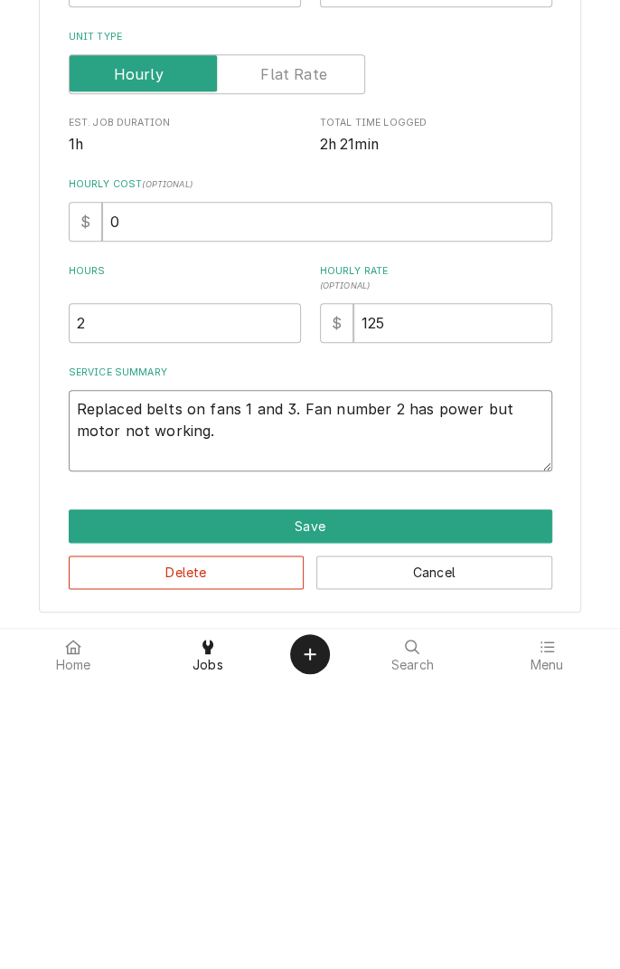
type textarea "Replaced belts on fans 1 and 3. Fan number 2 has power but motor not working."
click at [149, 611] on input "2" at bounding box center [185, 612] width 232 height 40
type textarea "x"
type input "2.5"
type textarea "x"
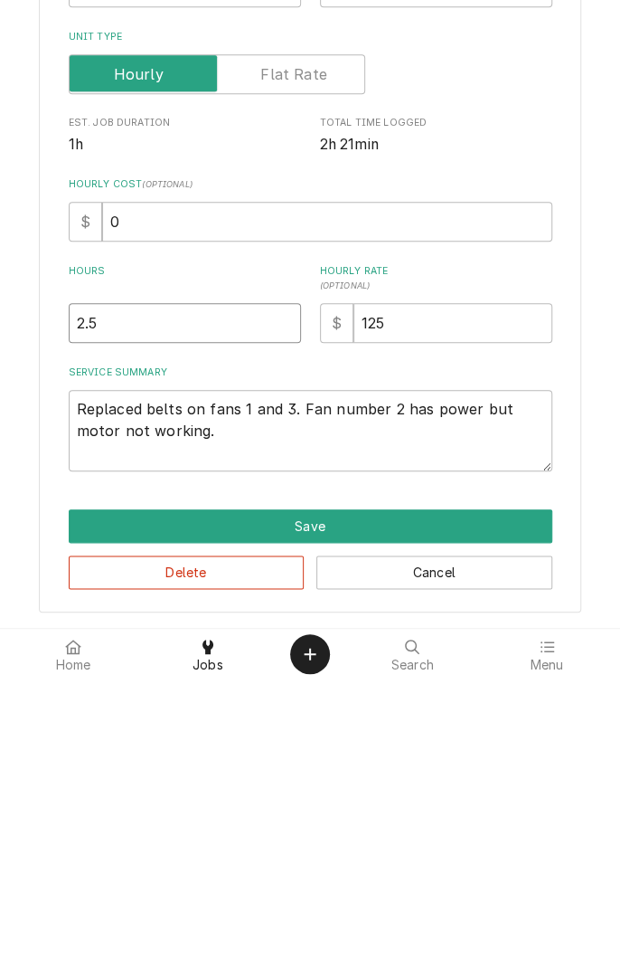
type input "2.5"
click at [188, 723] on textarea "Replaced belts on fans 1 and 3. Fan number 2 has power but motor not working." at bounding box center [311, 719] width 484 height 81
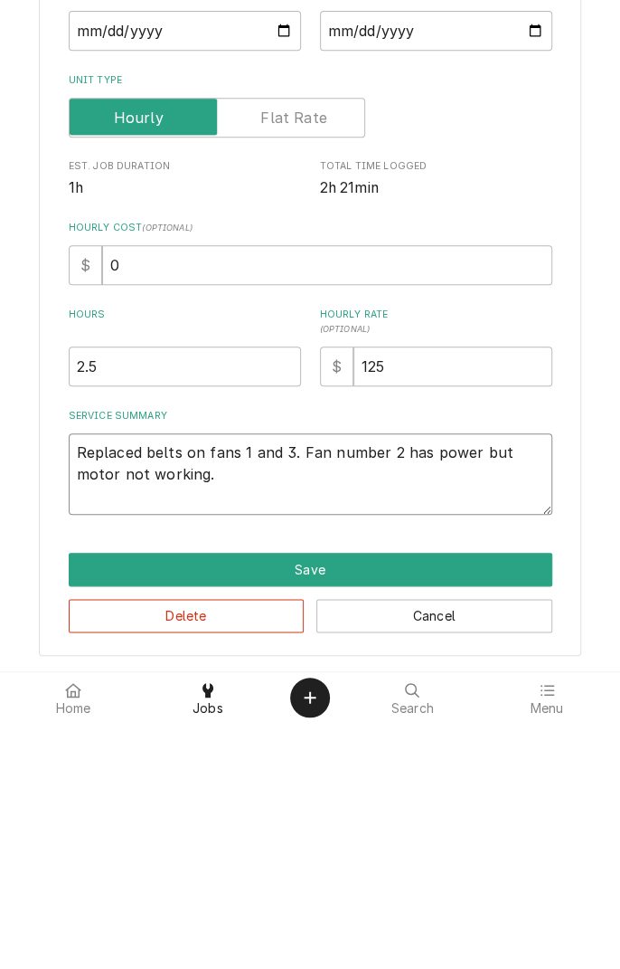
type textarea "x"
type textarea "Replaced belts on fans 1 and 3. Fan number 2 has power but motor not working. F"
type textarea "x"
type textarea "Replaced belts on fans 1 and 3. Fan number 2 has power but motor not working. Fa"
type textarea "x"
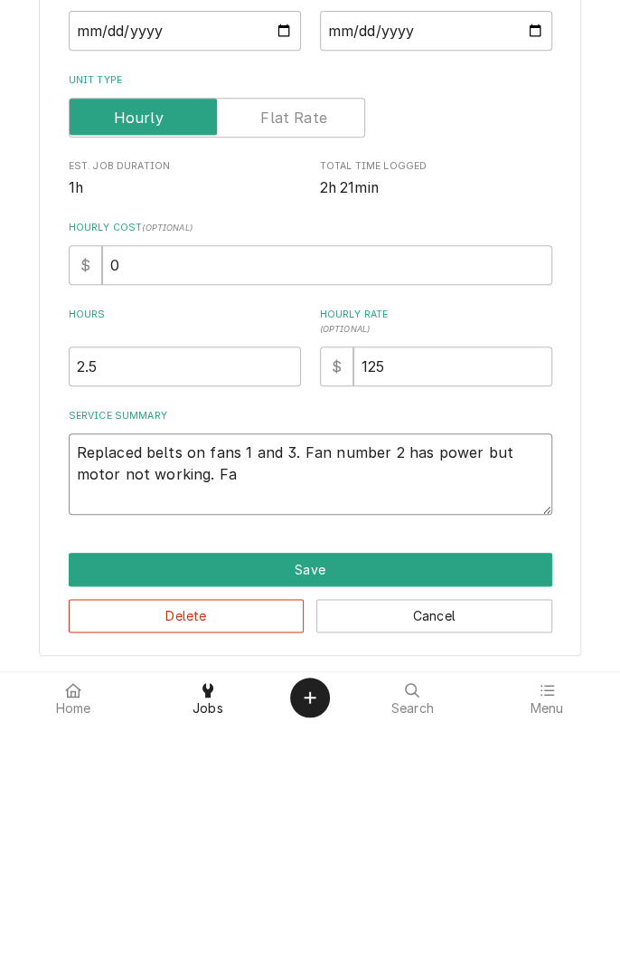
type textarea "Replaced belts on fans 1 and 3. Fan number 2 has power but motor not working. F…"
type textarea "x"
type textarea "Replaced belts on fans 1 and 3. Fan number 2 has power but motor not working. F…"
type textarea "x"
type textarea "Replaced belts on fans 1 and 3. Fan number 2 has power but motor not working. F…"
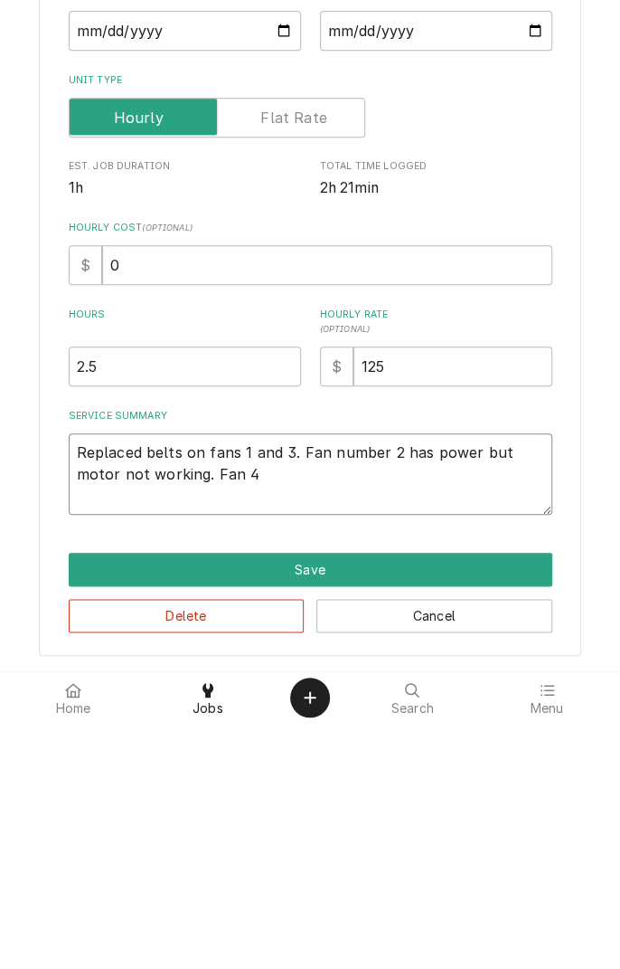
type textarea "x"
type textarea "Replaced belts on fans 1 and 3. Fan number 2 has power but motor not working. F…"
type textarea "x"
type textarea "Replaced belts on fans 1 and 3. Fan number 2 has power but motor not working. F…"
type textarea "x"
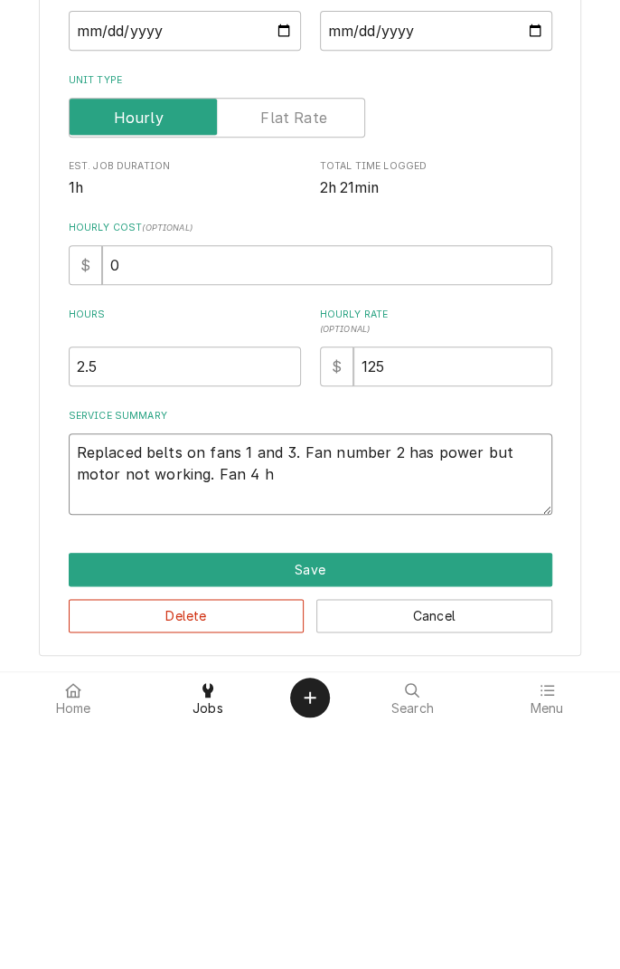
type textarea "Replaced belts on fans 1 and 3. Fan number 2 has power but motor not working. F…"
click at [478, 718] on textarea "Replaced belts on fans 1 and 3. Fan number 2 has power but motor not working. F…" at bounding box center [311, 719] width 484 height 81
click at [515, 726] on textarea "Replaced belts on fans 1 and 3. Fan number 2 has power but motor not working. F…" at bounding box center [311, 719] width 484 height 81
click at [353, 718] on textarea "Replaced belts on fans 1 and 3. Fan number 2 has power but motor not working. F…" at bounding box center [311, 719] width 484 height 81
click at [138, 741] on textarea "Replaced belts on fans 1 and 3. Fan number 2 has power but motor not working. F…" at bounding box center [311, 719] width 484 height 81
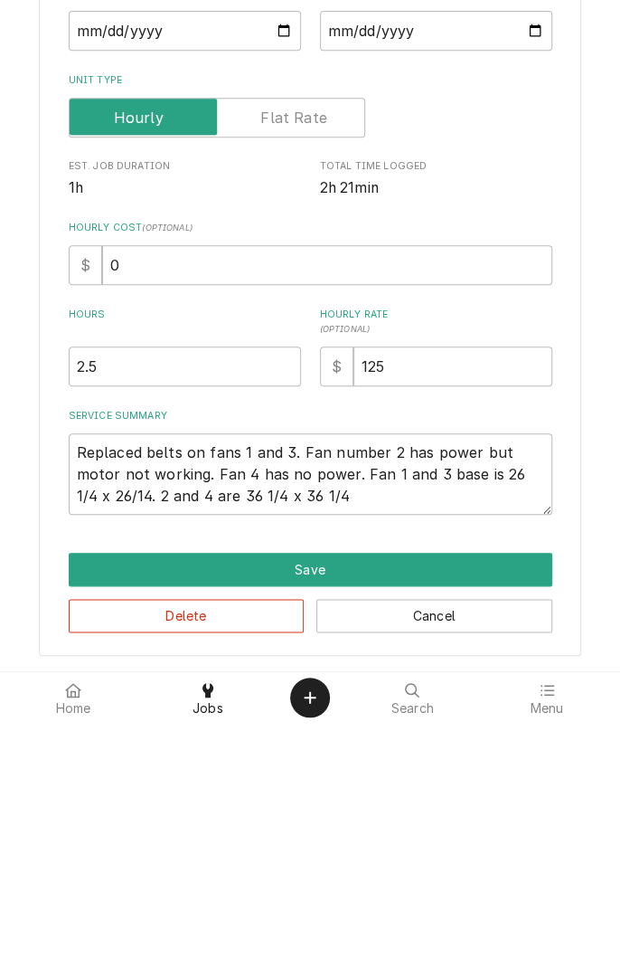
click at [429, 807] on button "Save" at bounding box center [311, 815] width 484 height 33
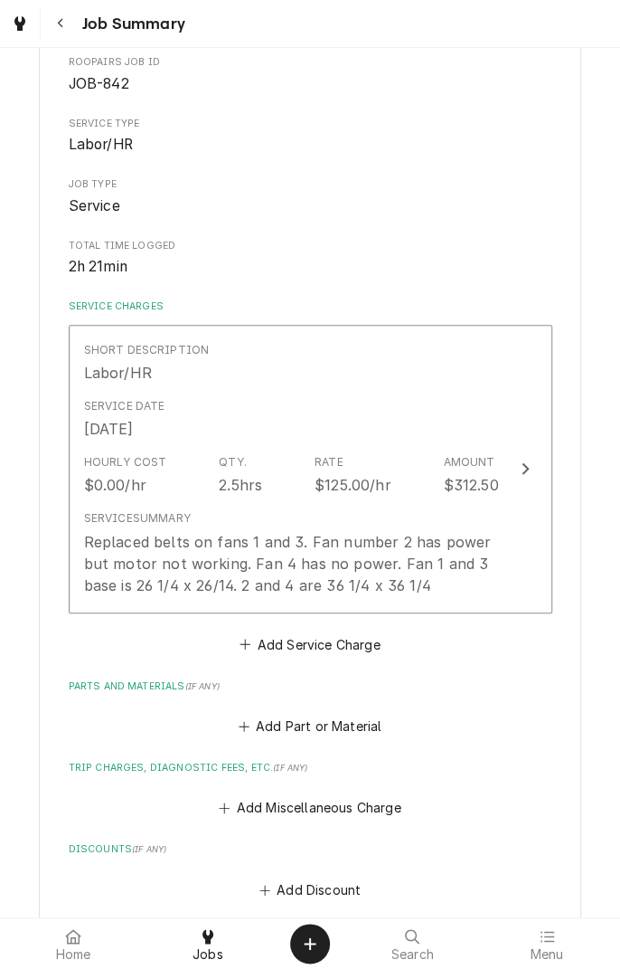
scroll to position [189, 0]
click at [344, 722] on button "Add Part or Material" at bounding box center [309, 726] width 149 height 25
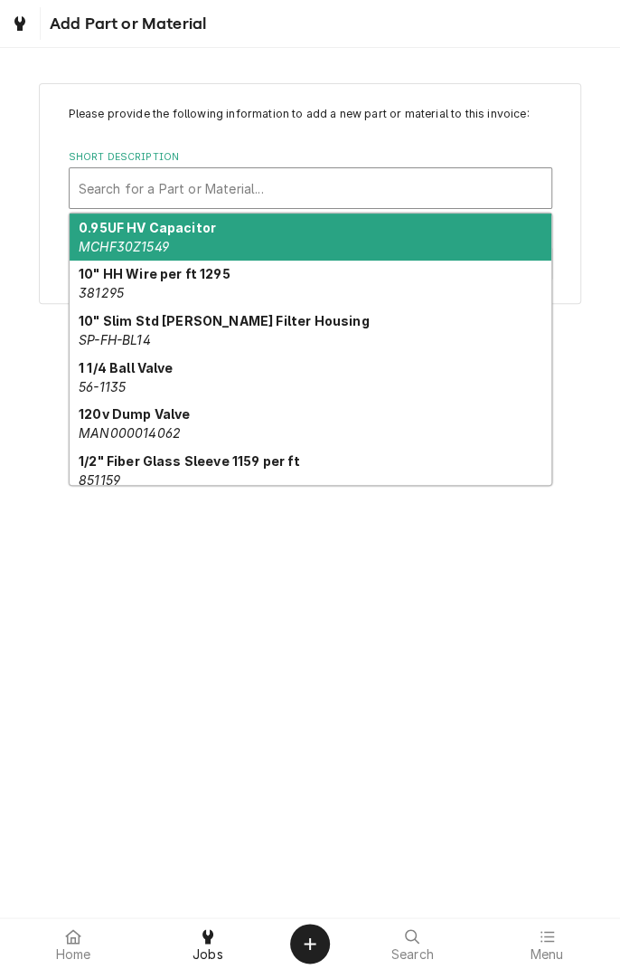
click at [168, 214] on div "0.95UF HV Capacitor MCHF30Z1549" at bounding box center [311, 236] width 482 height 47
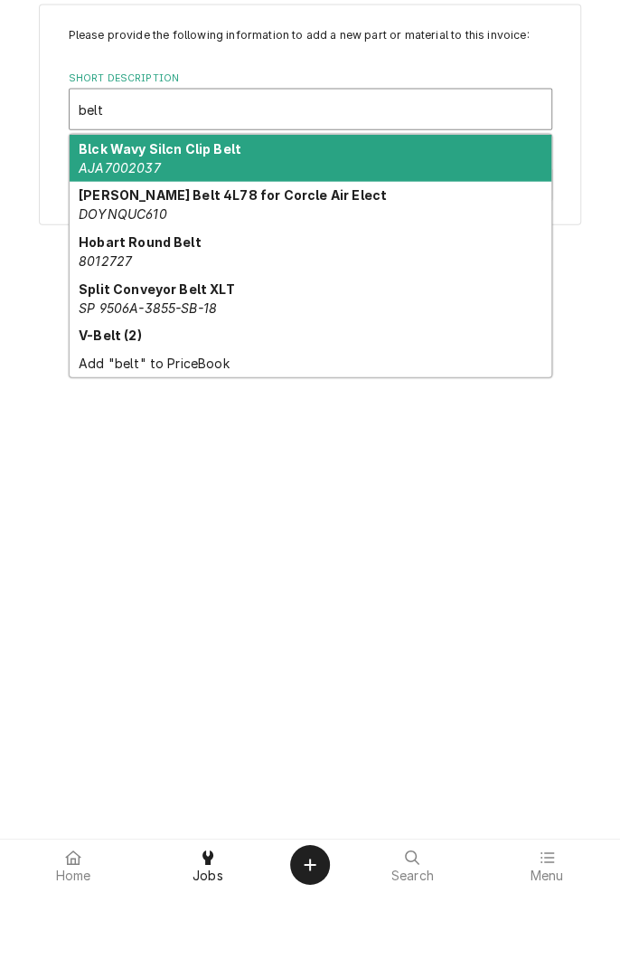
click at [123, 440] on div "Add "belt" to PriceBook" at bounding box center [311, 442] width 482 height 28
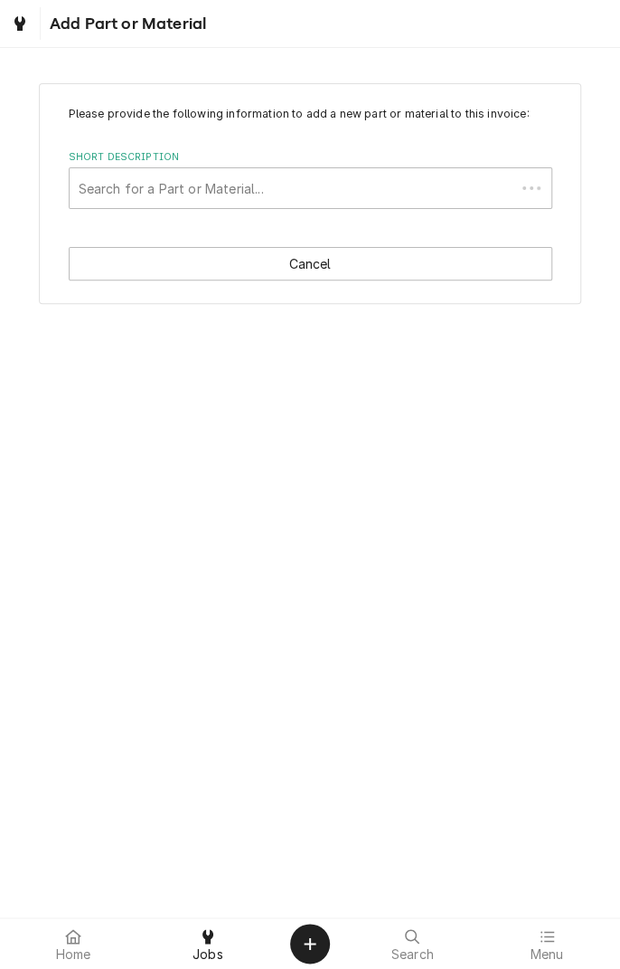
click at [587, 761] on div "Please provide the following information to add a new part or material to this …" at bounding box center [310, 482] width 620 height 869
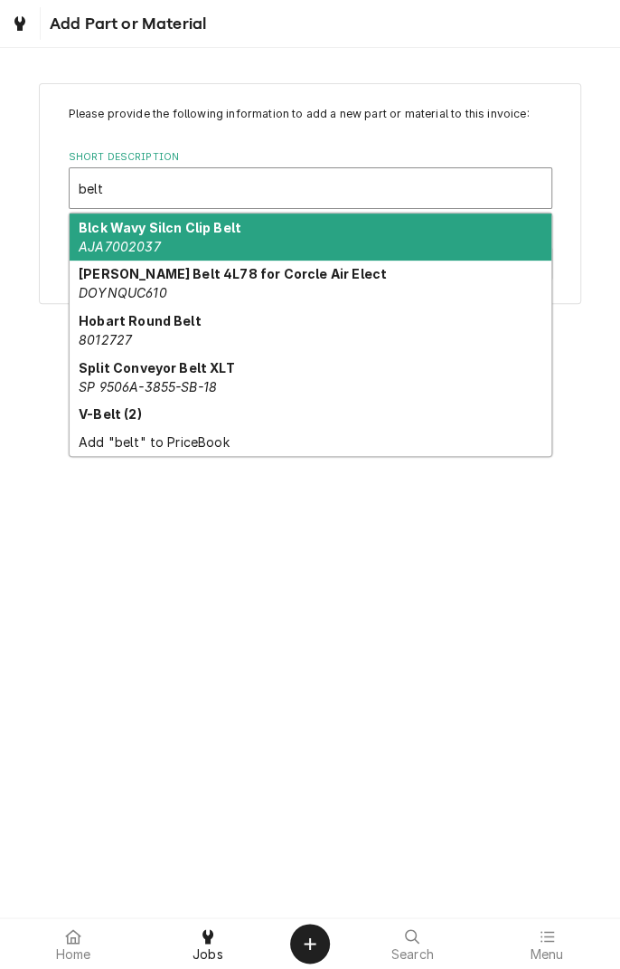
click at [131, 426] on div "V-Belt (2)" at bounding box center [311, 414] width 482 height 28
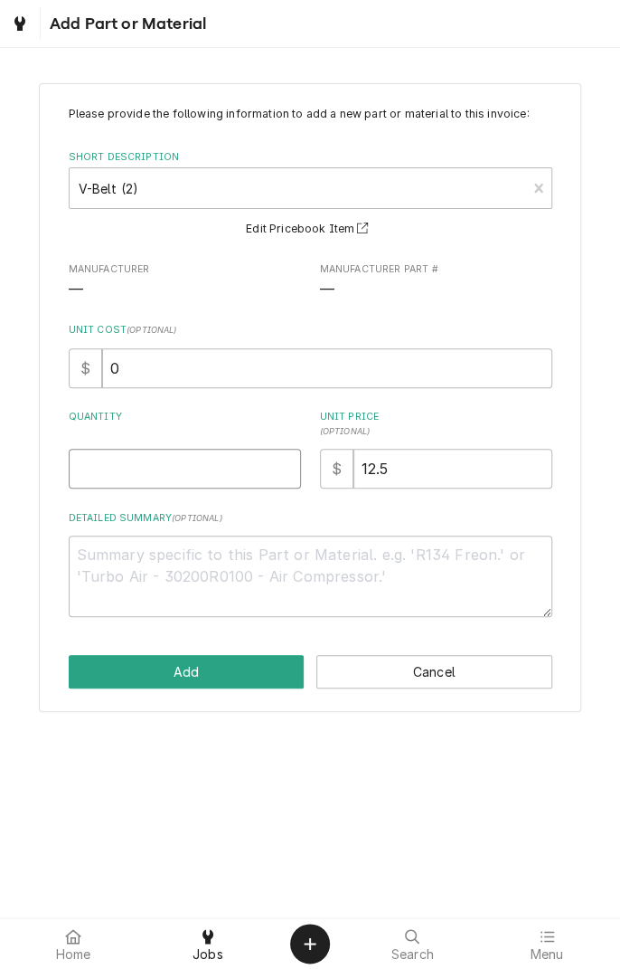
click at [171, 468] on input "Quantity" at bounding box center [185, 469] width 232 height 40
click at [277, 554] on textarea "Detailed Summary ( optional )" at bounding box center [311, 575] width 484 height 81
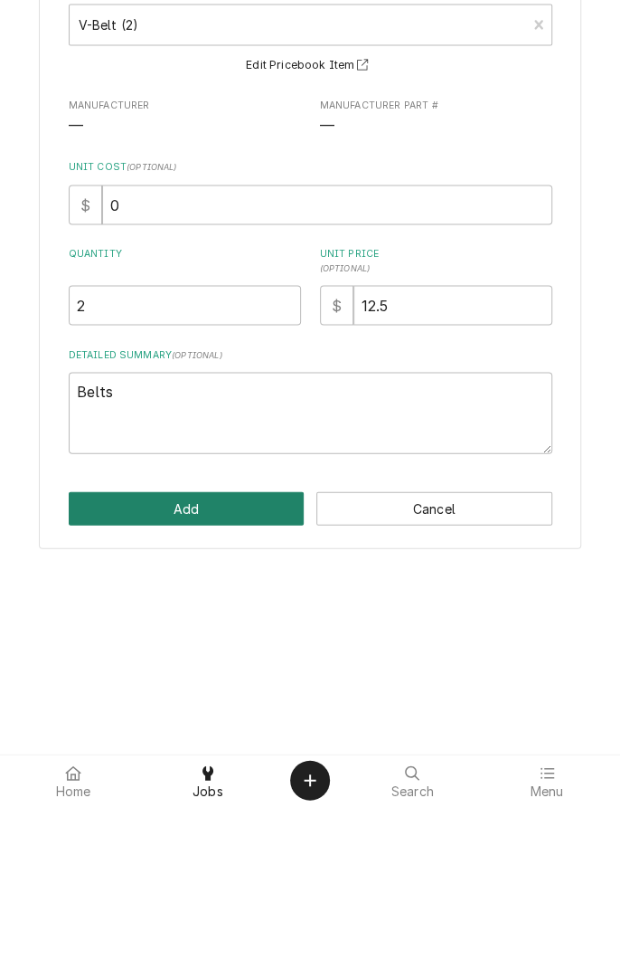
click at [194, 672] on button "Add" at bounding box center [187, 671] width 236 height 33
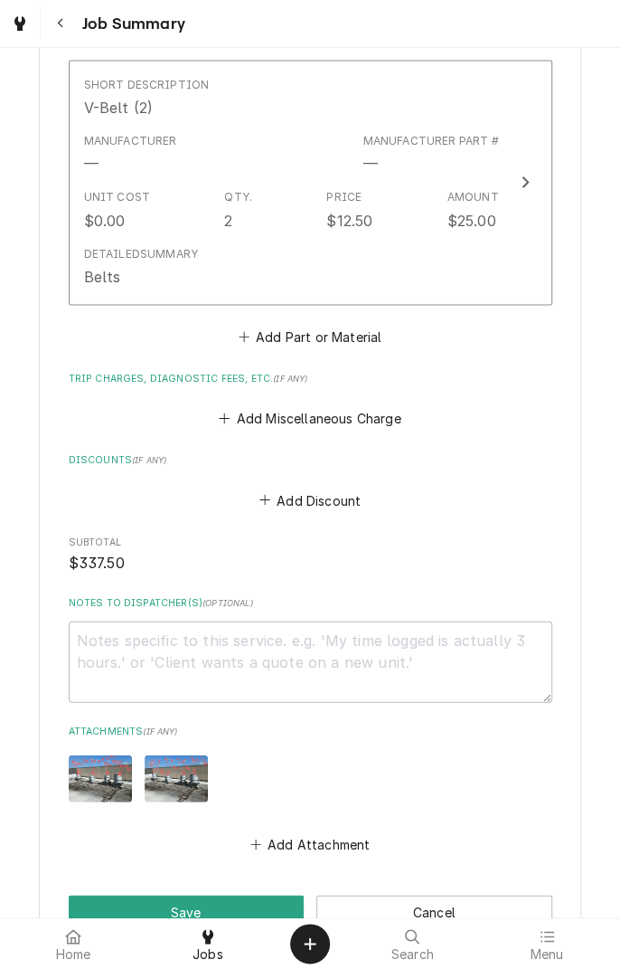
scroll to position [833, 0]
click at [362, 646] on textarea "Notes to Dispatcher(s) ( optional )" at bounding box center [311, 660] width 484 height 81
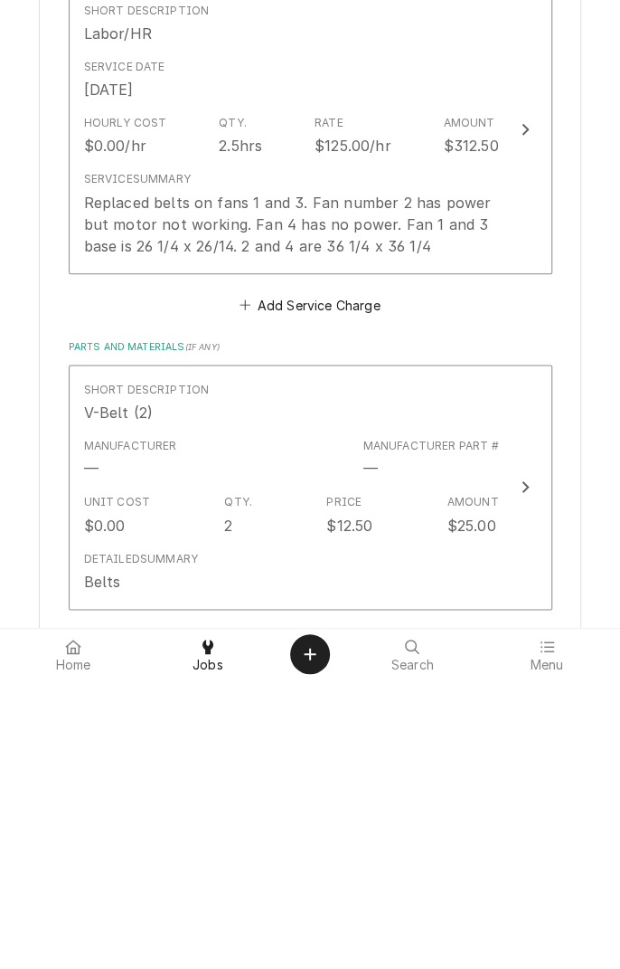
scroll to position [240, 0]
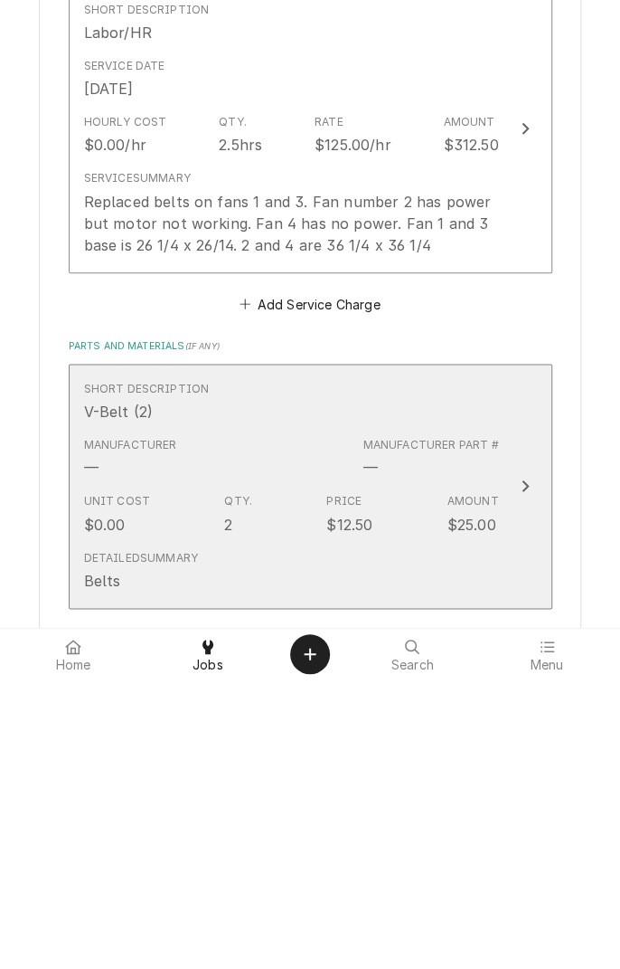
click at [370, 715] on div "Short Description V-Belt (2)" at bounding box center [291, 691] width 415 height 56
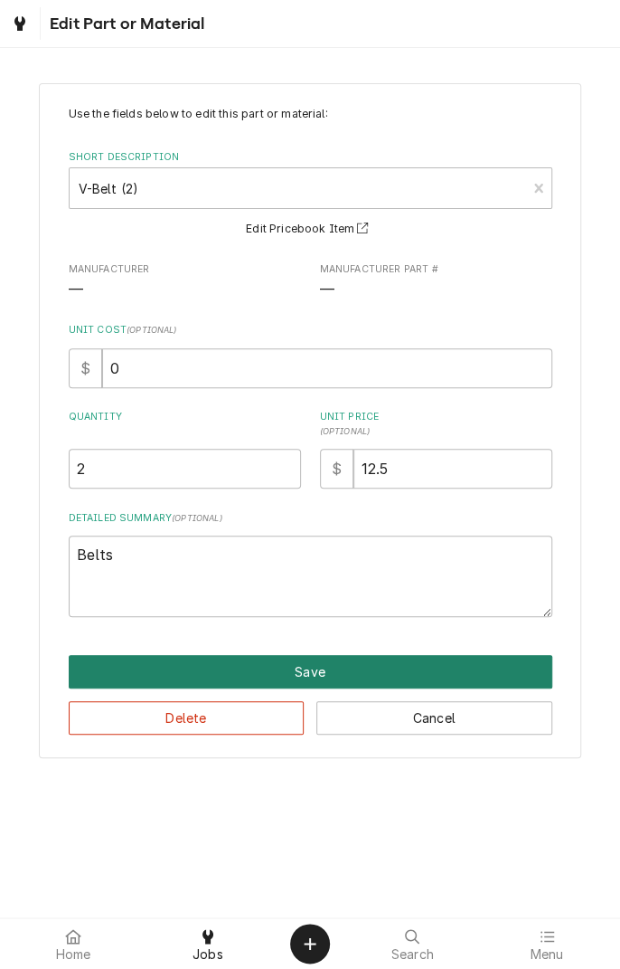
click at [488, 666] on button "Save" at bounding box center [311, 671] width 484 height 33
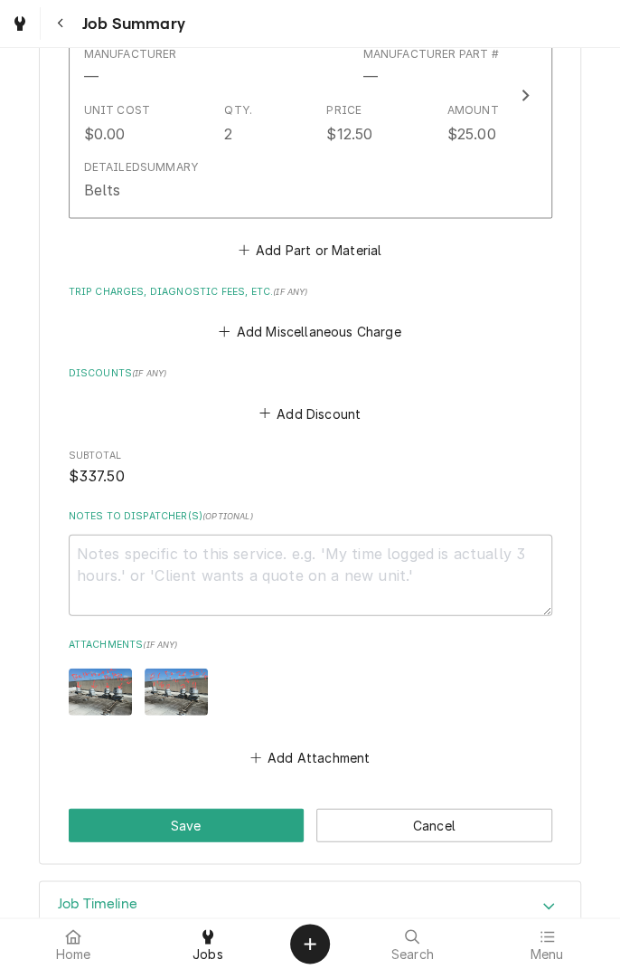
scroll to position [967, 0]
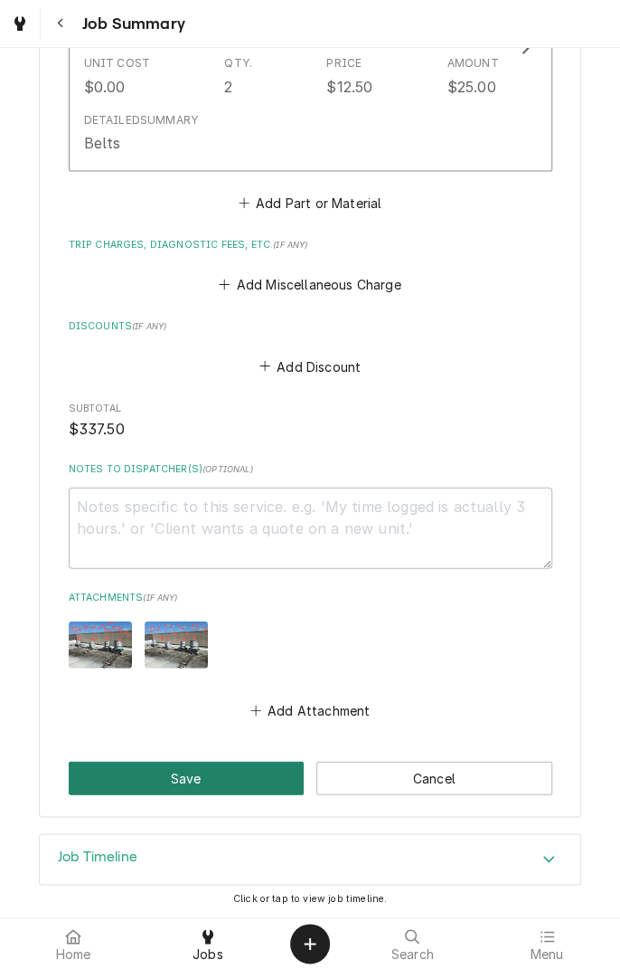
click at [219, 764] on button "Save" at bounding box center [187, 777] width 236 height 33
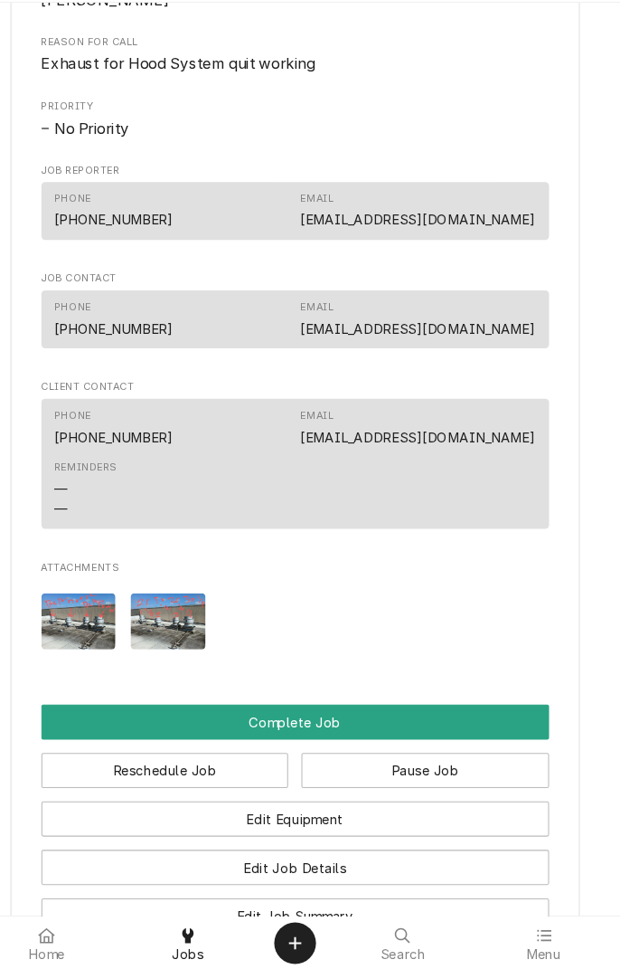
scroll to position [1318, 0]
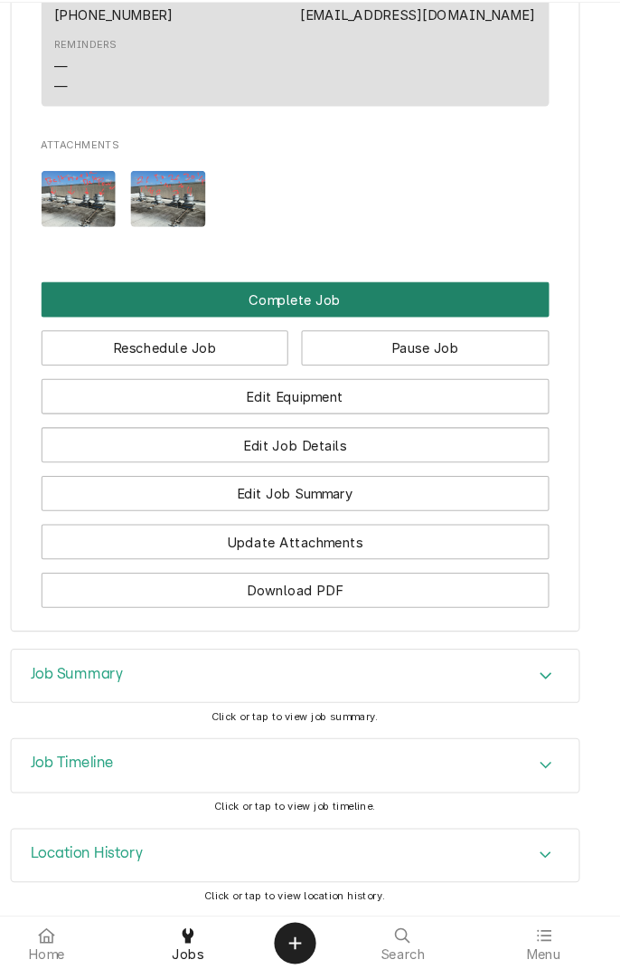
click at [445, 325] on button "Complete Job" at bounding box center [311, 330] width 484 height 33
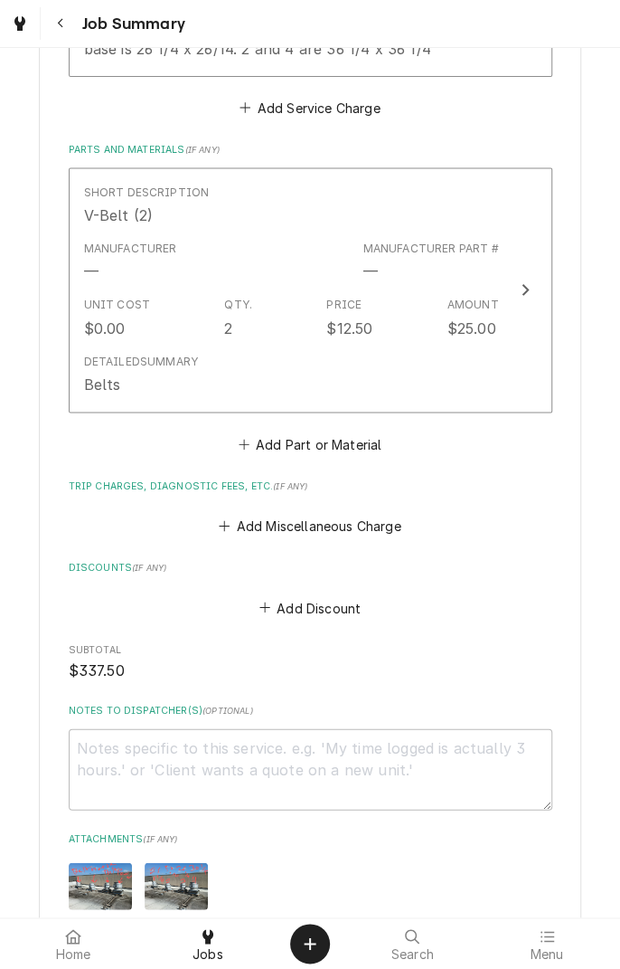
scroll to position [728, 0]
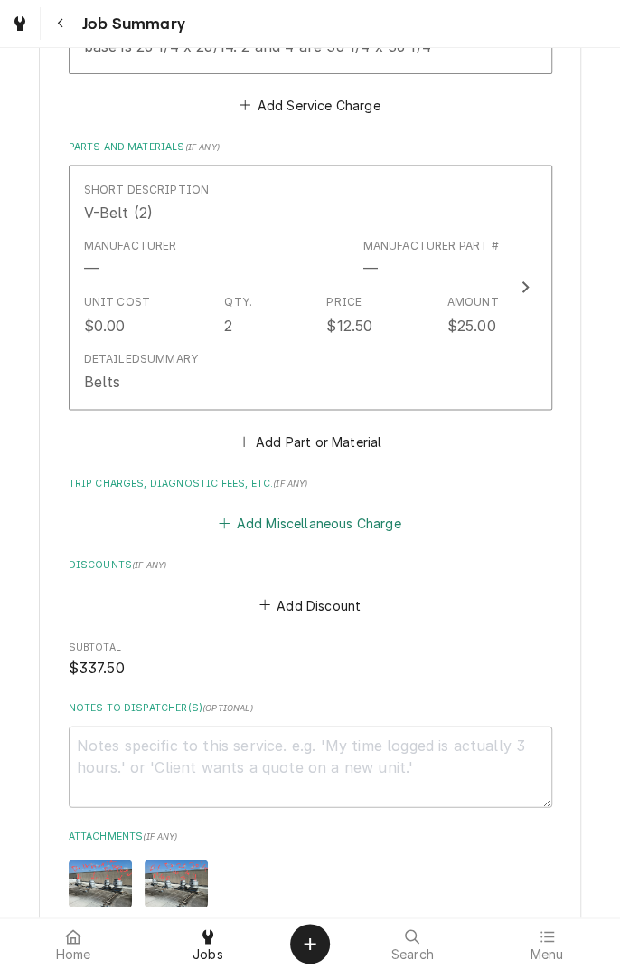
click at [376, 528] on button "Add Miscellaneous Charge" at bounding box center [310, 522] width 188 height 25
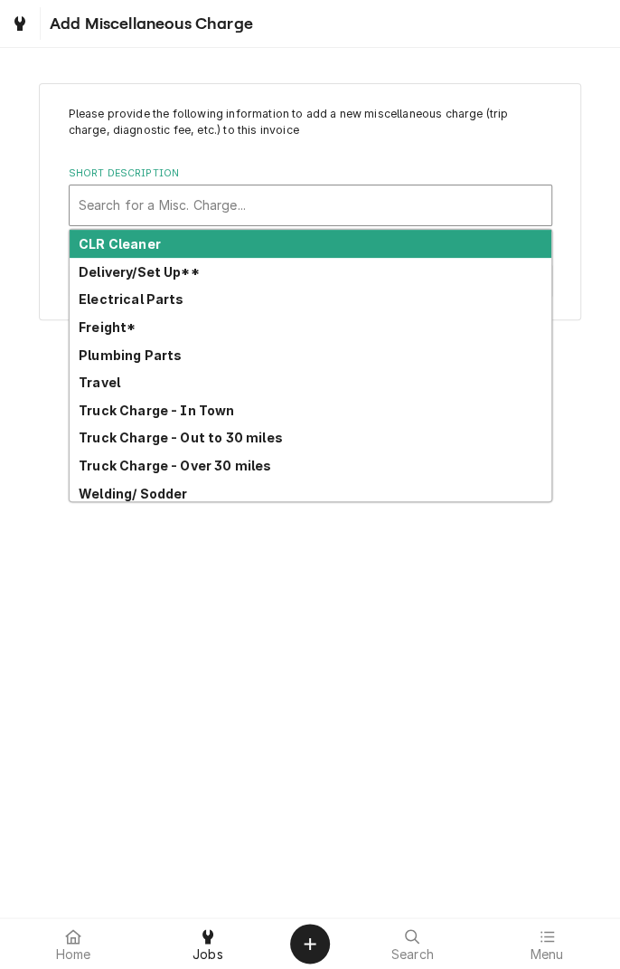
click at [223, 409] on strong "Truck Charge - In Town" at bounding box center [157, 410] width 156 height 15
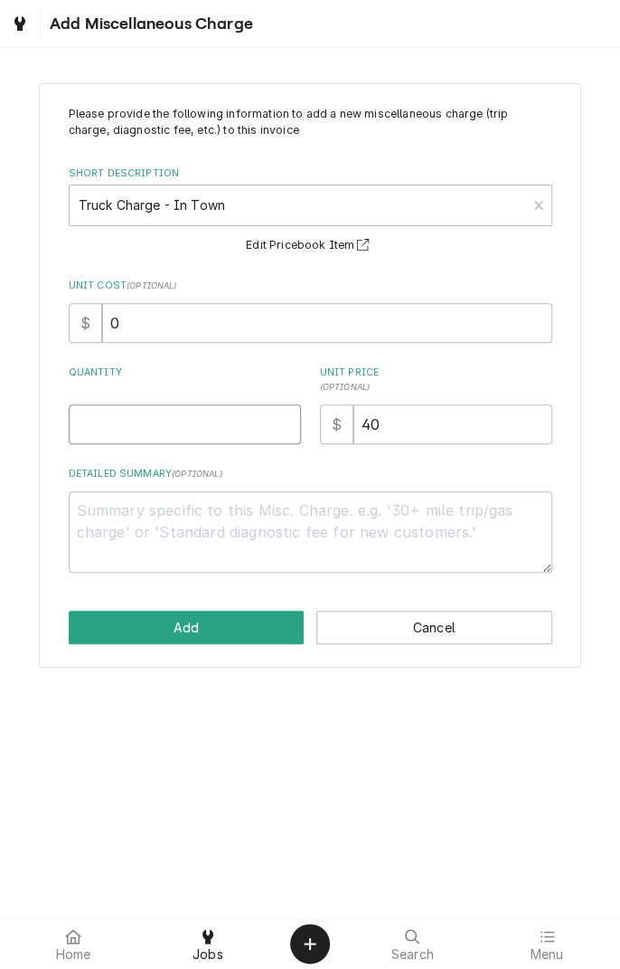
click at [204, 428] on input "Quantity" at bounding box center [185, 424] width 232 height 40
type textarea "x"
type input "1"
type textarea "x"
type input "1"
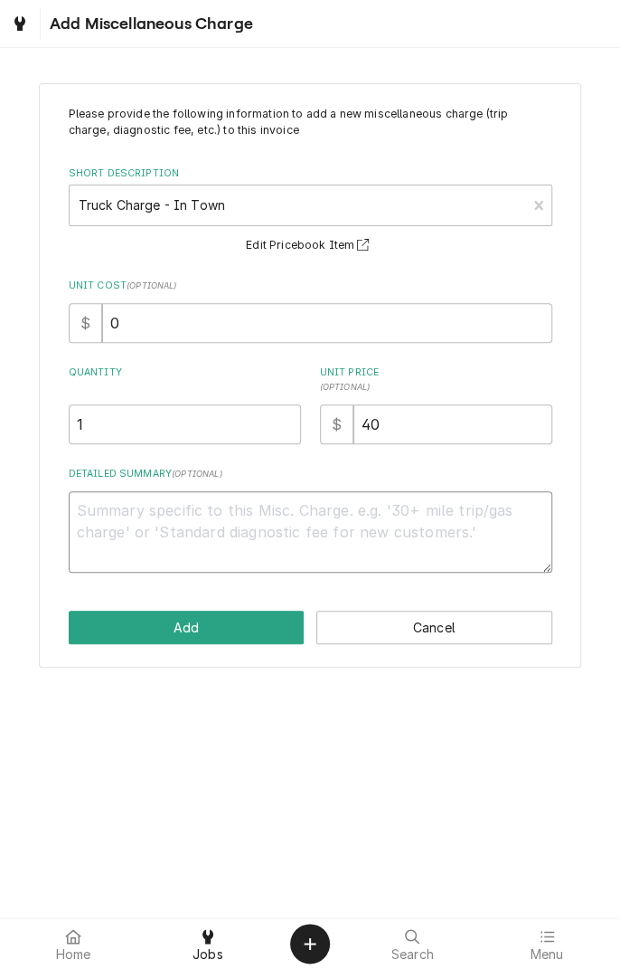
click at [236, 516] on textarea "Detailed Summary ( optional )" at bounding box center [311, 531] width 484 height 81
type textarea "x"
type textarea "T"
type textarea "x"
type textarea "Tr"
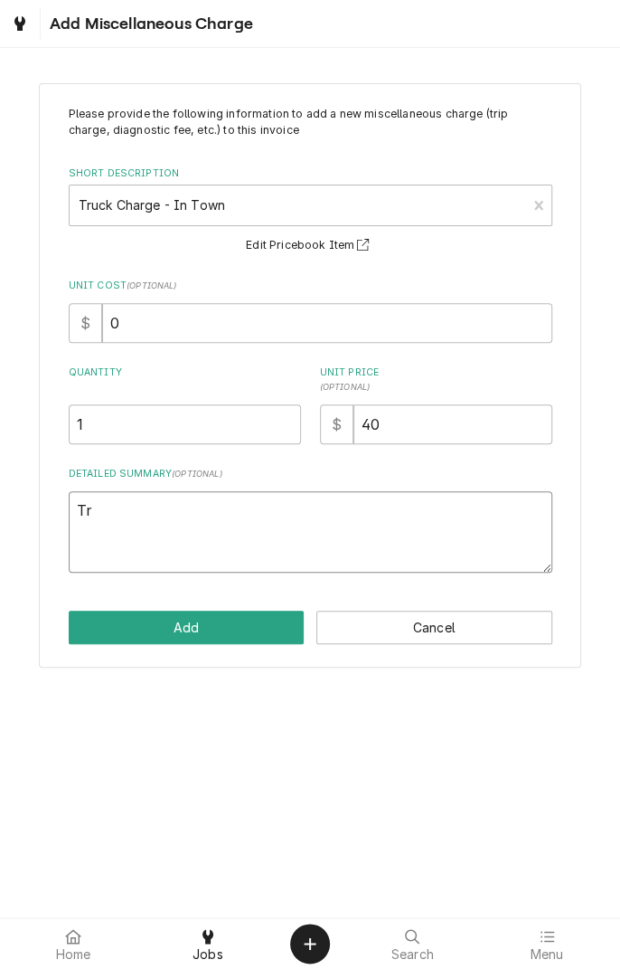
type textarea "x"
type textarea "Tru"
type textarea "x"
type textarea "Truck"
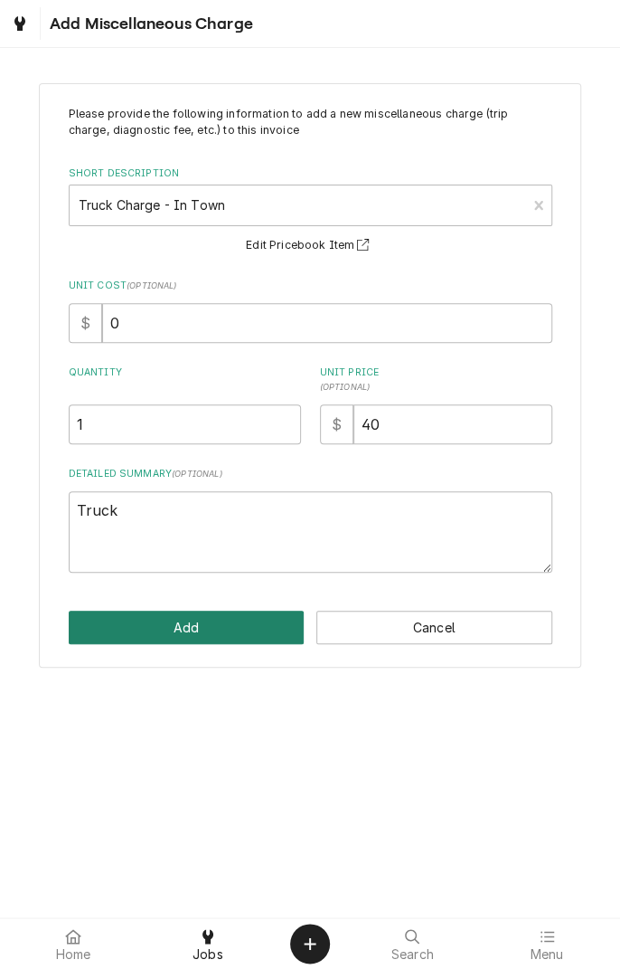
click at [247, 623] on button "Add" at bounding box center [187, 627] width 236 height 33
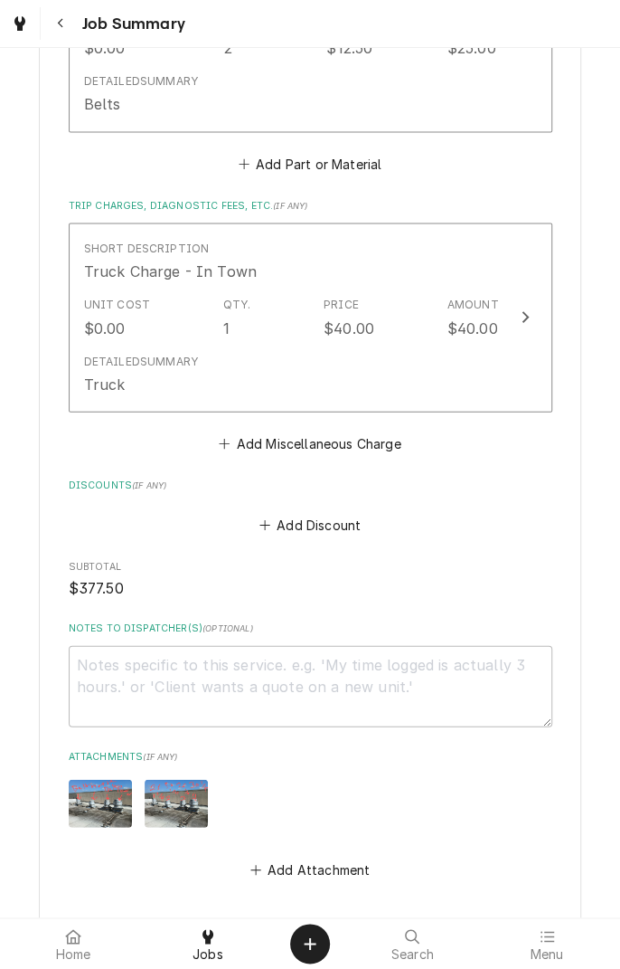
scroll to position [1165, 0]
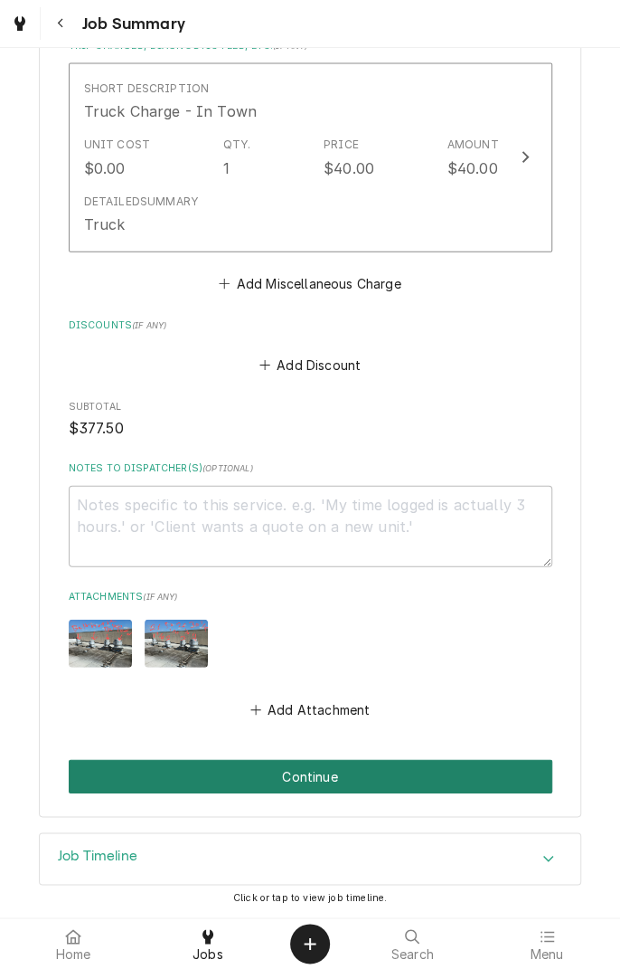
click at [474, 785] on button "Continue" at bounding box center [311, 776] width 484 height 33
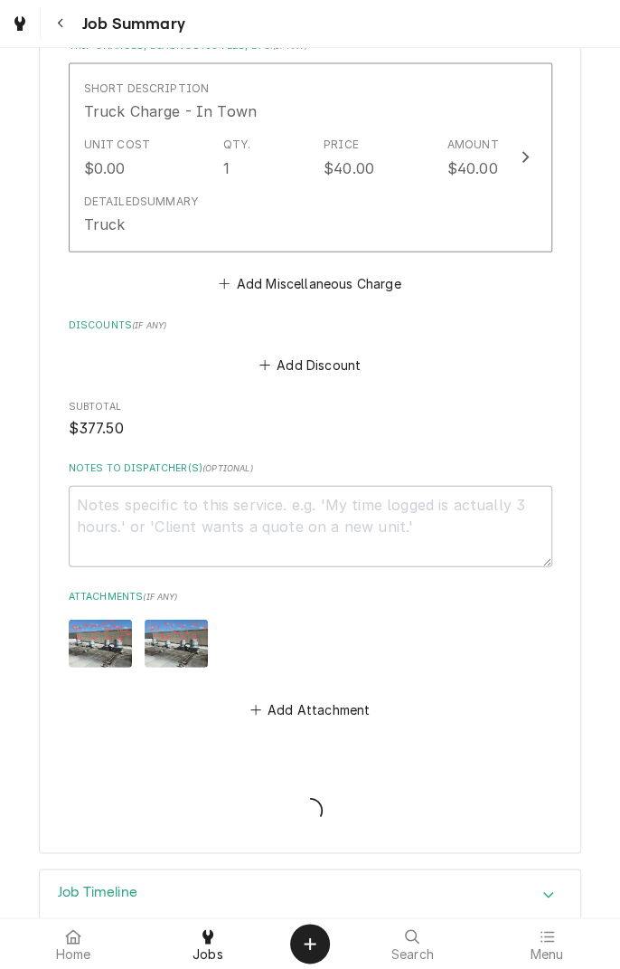
type textarea "x"
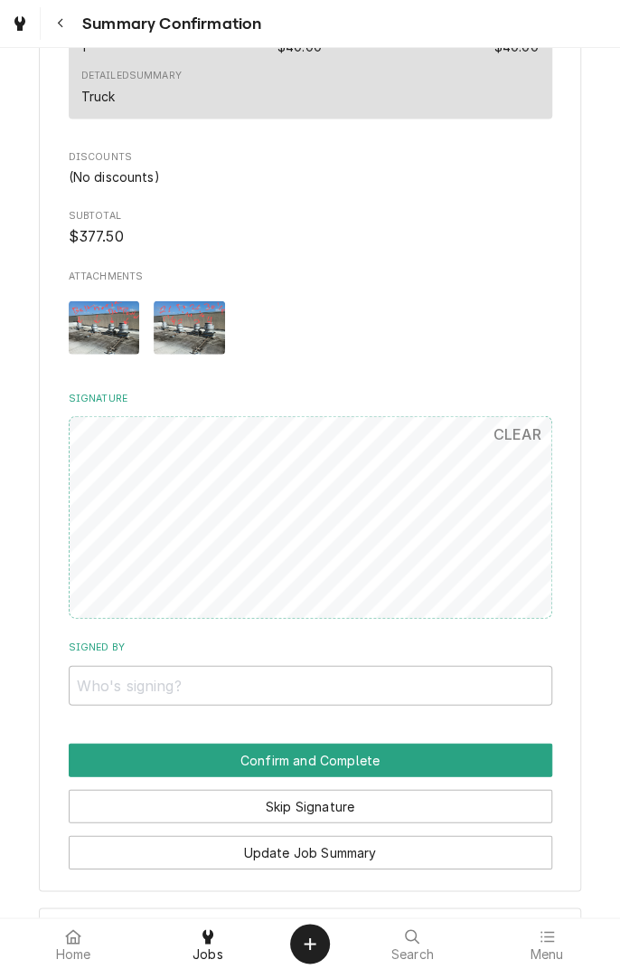
scroll to position [1100, 0]
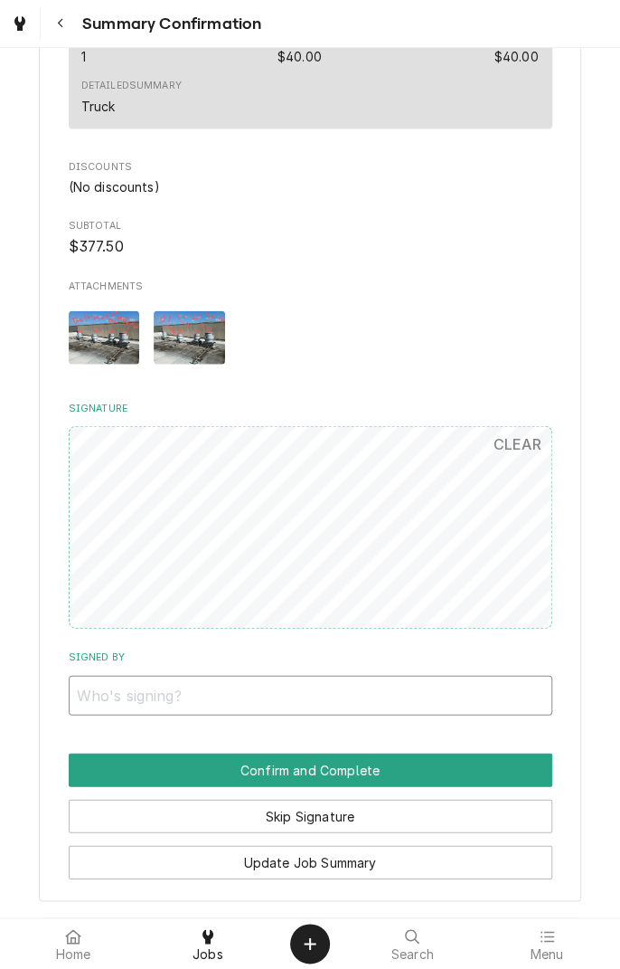
click at [108, 700] on input "Signed By" at bounding box center [311, 695] width 484 height 40
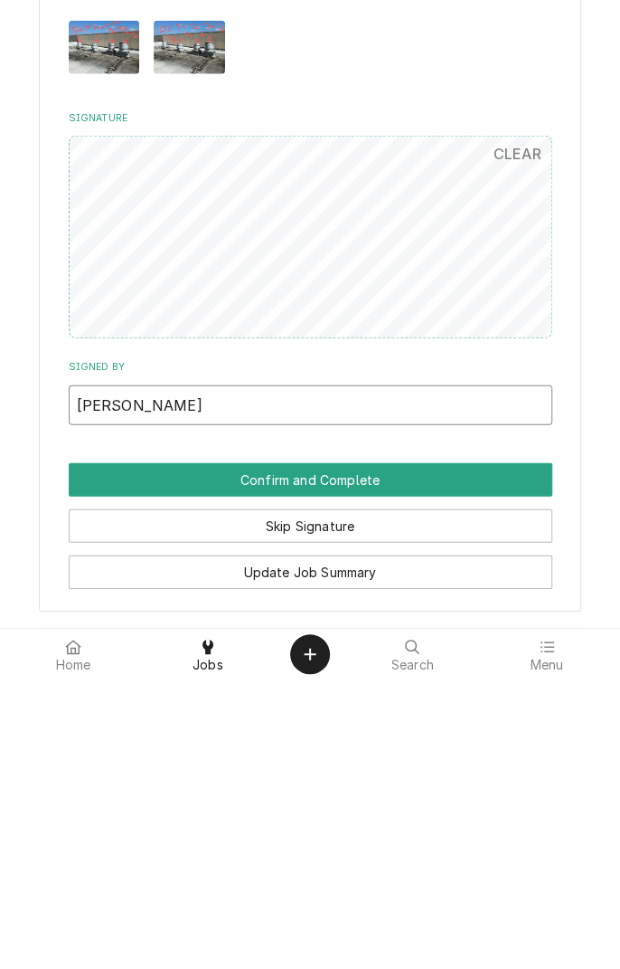
click at [123, 700] on input "Jessi Iisaacks" at bounding box center [311, 695] width 484 height 40
click at [223, 692] on input "Jessi Iisaacks" at bounding box center [311, 695] width 484 height 40
click at [240, 702] on input "Jessi Iisaacks" at bounding box center [311, 695] width 484 height 40
type input "Jessi Isaacks"
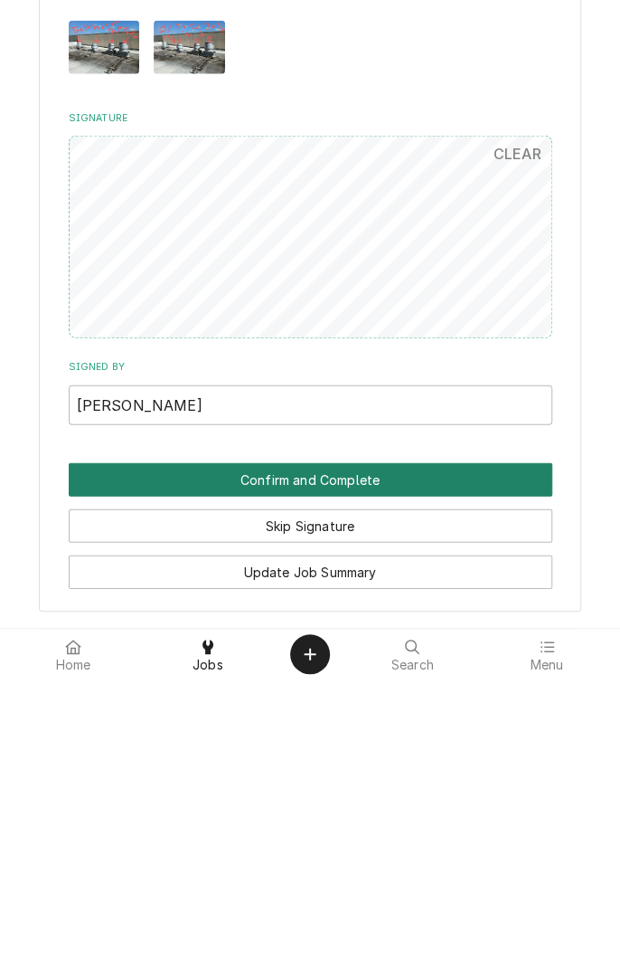
click at [485, 762] on button "Confirm and Complete" at bounding box center [311, 769] width 484 height 33
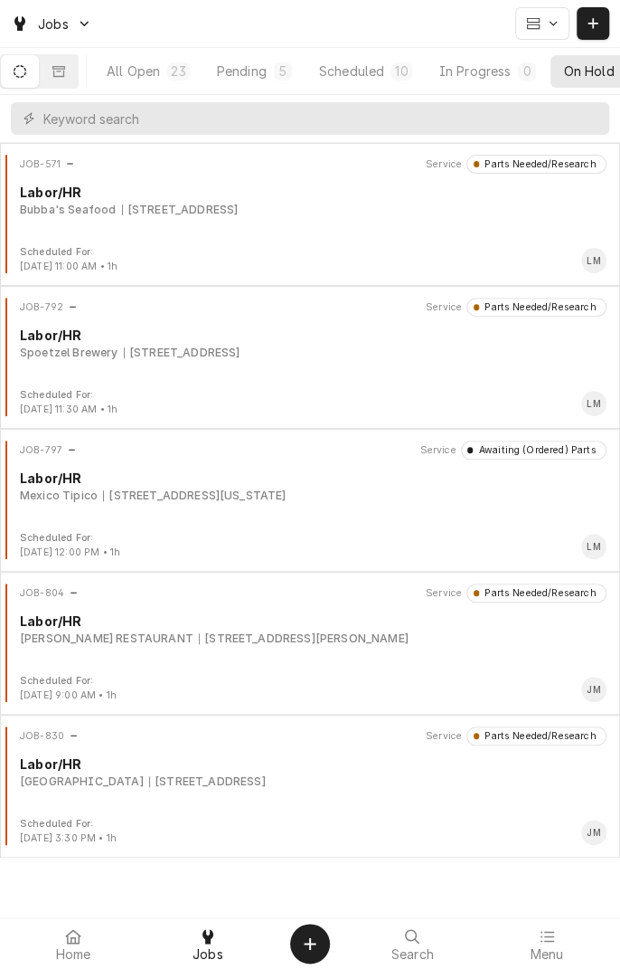
click at [90, 953] on div "Home" at bounding box center [74, 943] width 126 height 36
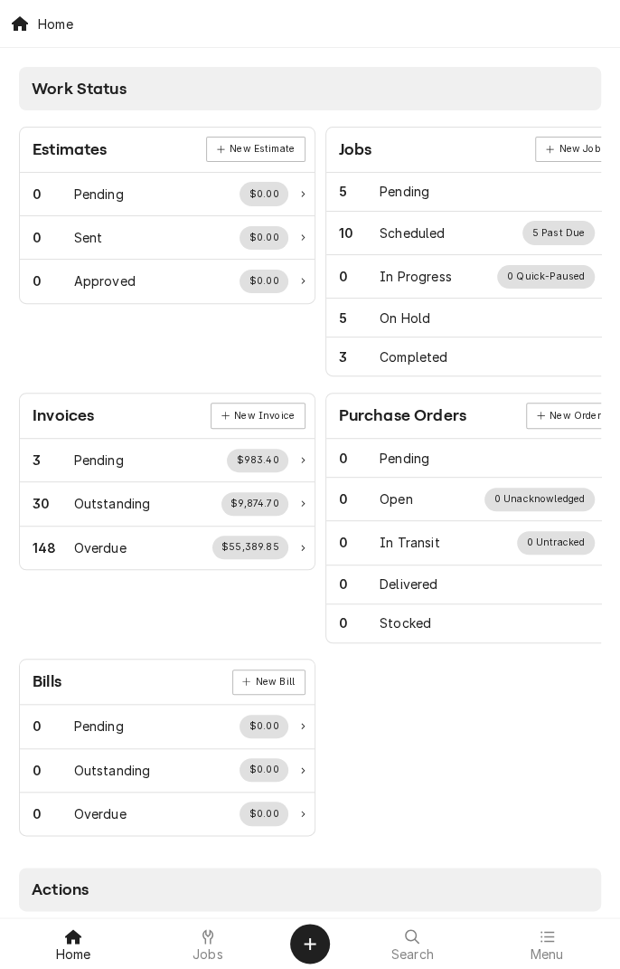
click at [412, 942] on div at bounding box center [413, 936] width 22 height 22
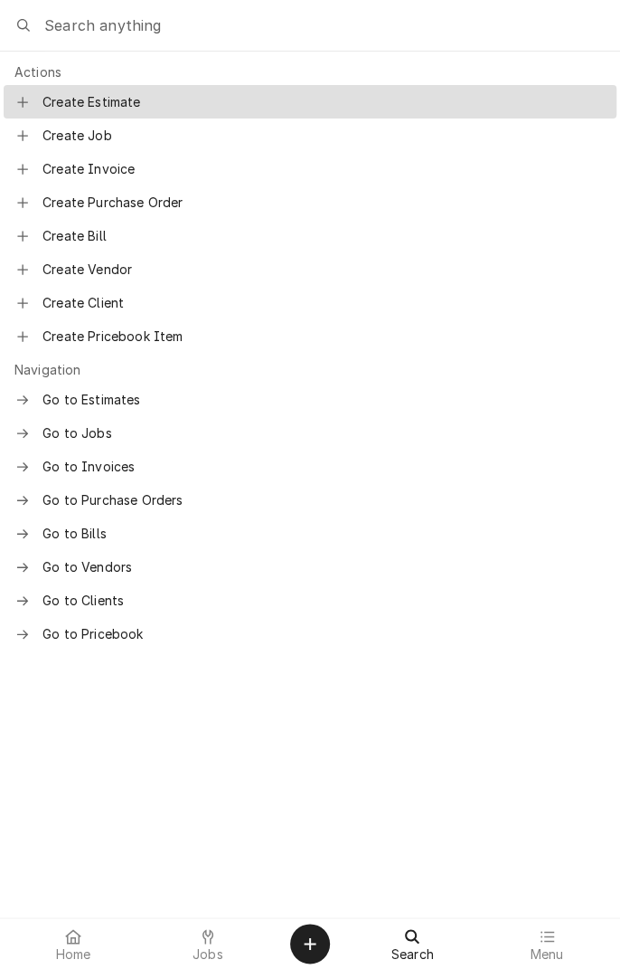
click at [146, 626] on span "Go to Pricebook" at bounding box center [325, 633] width 564 height 19
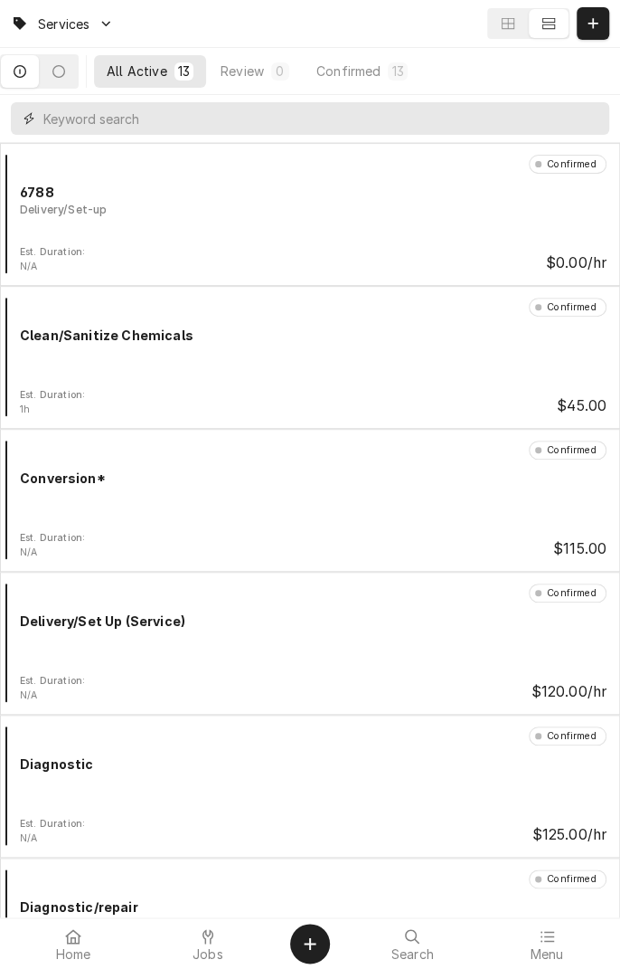
click at [424, 120] on input "Dynamic Content Wrapper" at bounding box center [321, 118] width 557 height 33
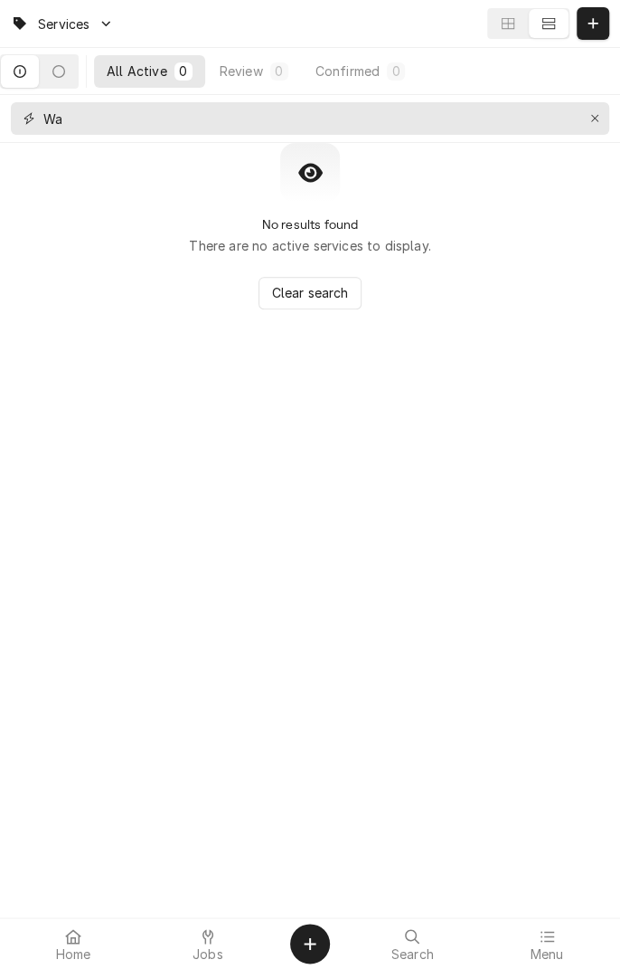
type input "W"
type input "Probe"
click at [90, 959] on div "Home" at bounding box center [74, 943] width 126 height 36
click at [94, 946] on div "Home" at bounding box center [74, 943] width 126 height 36
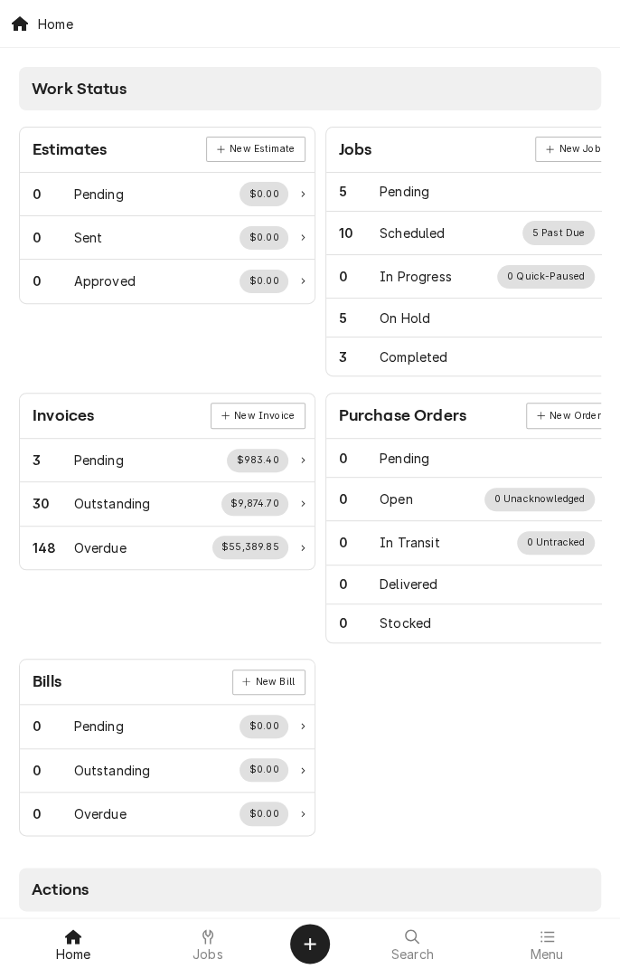
click at [259, 73] on div "Work Status" at bounding box center [310, 88] width 582 height 43
click at [268, 89] on div "Work Status" at bounding box center [310, 88] width 582 height 43
click at [425, 942] on div "Search" at bounding box center [413, 943] width 126 height 36
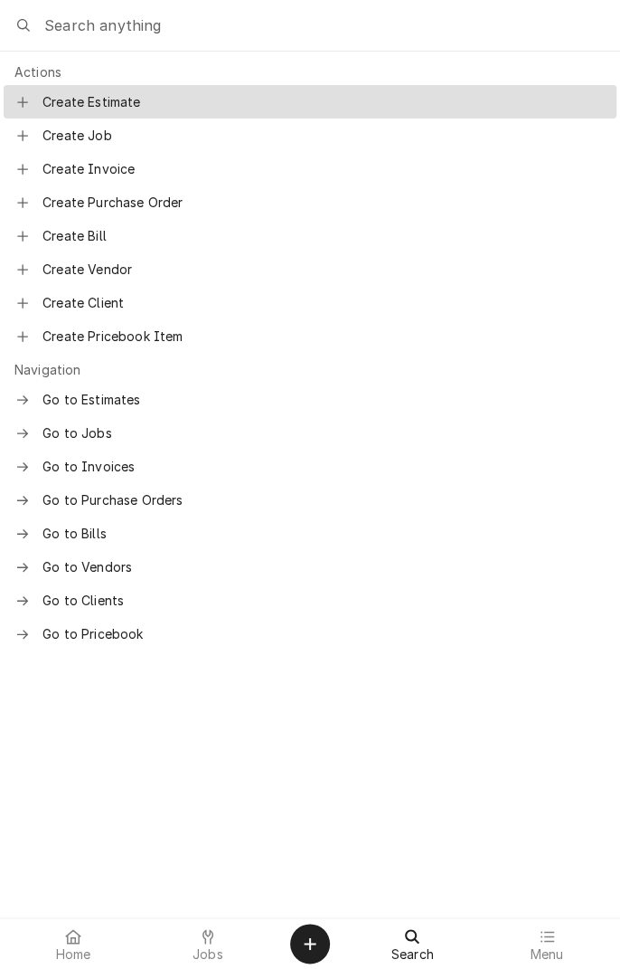
click at [118, 624] on span "Go to Pricebook" at bounding box center [325, 633] width 564 height 19
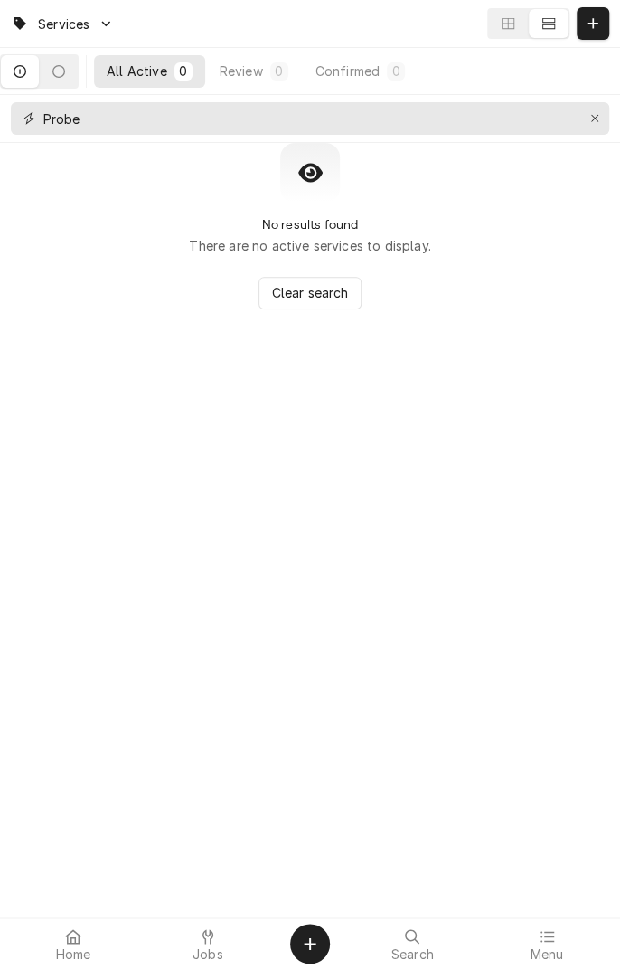
click at [148, 125] on input "Probe" at bounding box center [309, 118] width 532 height 33
type input "P"
type input "0"
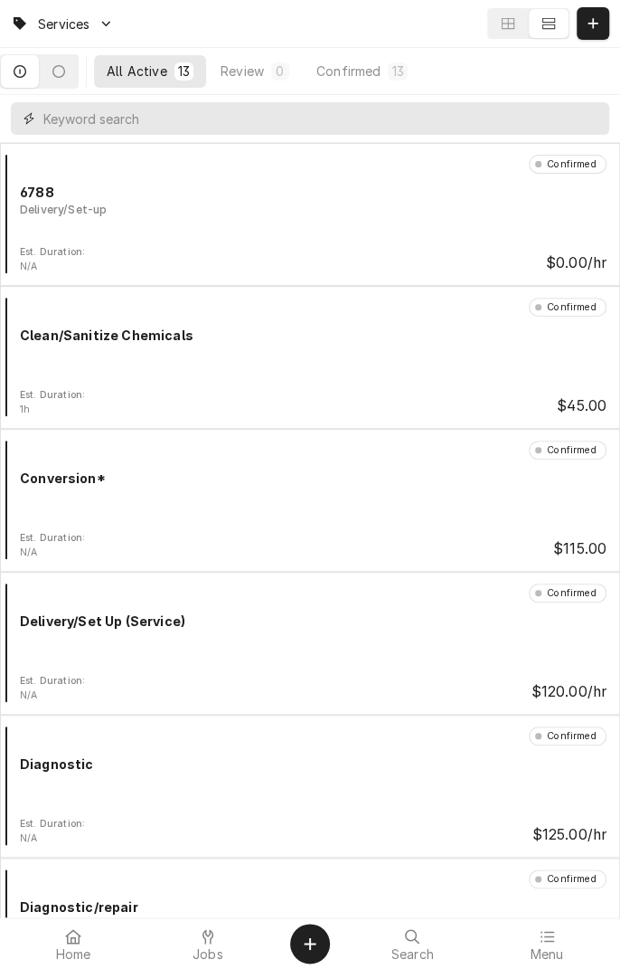
click at [267, 122] on input "Dynamic Content Wrapper" at bounding box center [321, 118] width 557 height 33
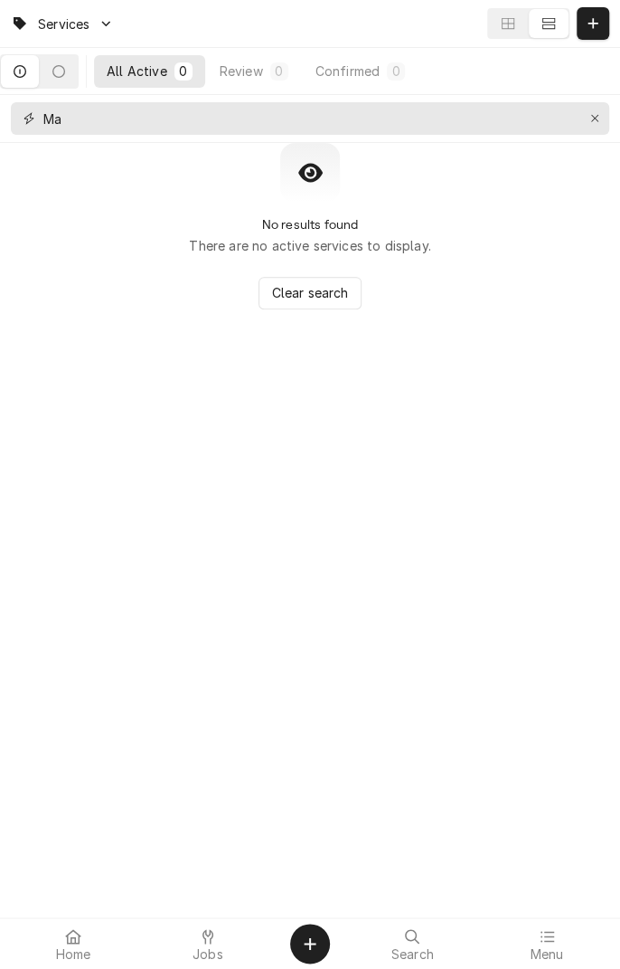
type input "M"
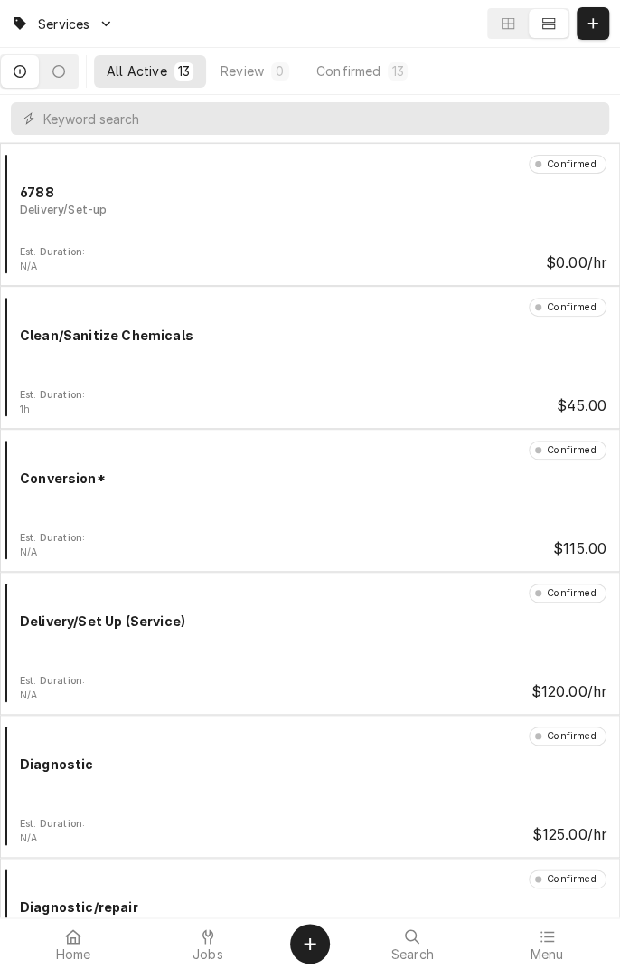
click at [65, 71] on icon "Dynamic Content Wrapper" at bounding box center [58, 71] width 13 height 13
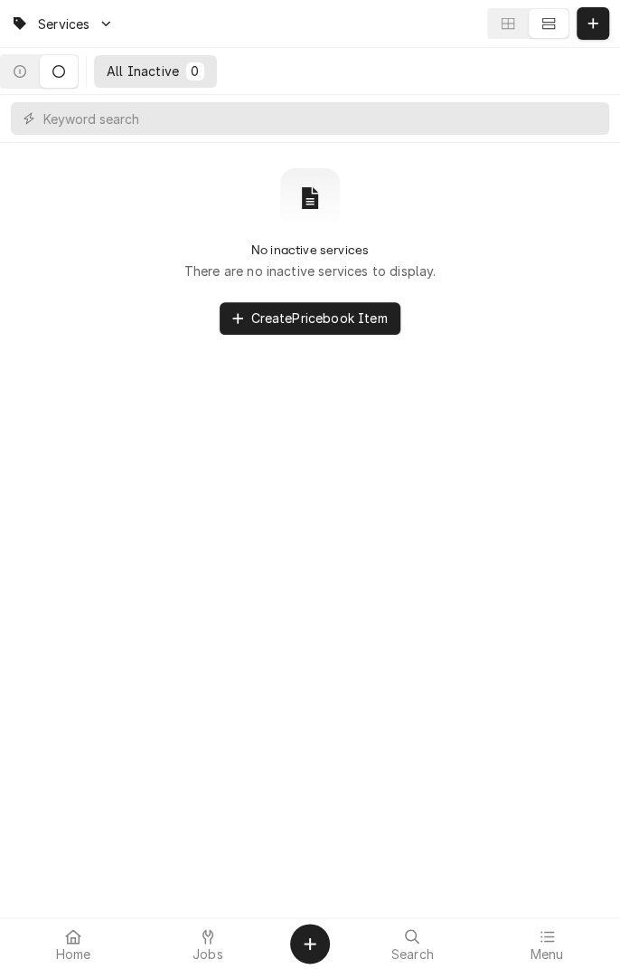
click at [76, 956] on span "Home" at bounding box center [73, 954] width 35 height 14
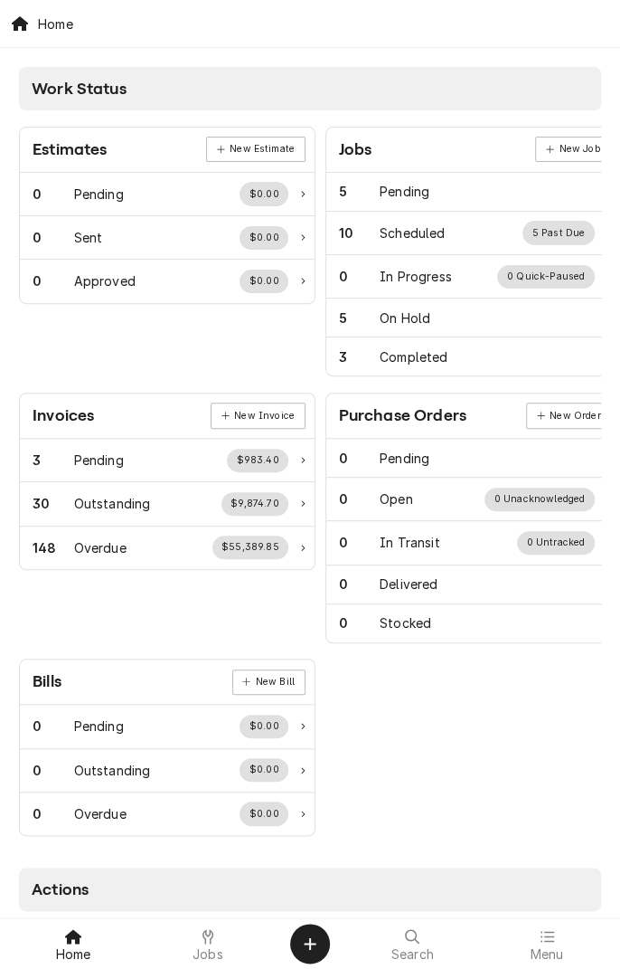
click at [550, 945] on div at bounding box center [547, 936] width 22 height 22
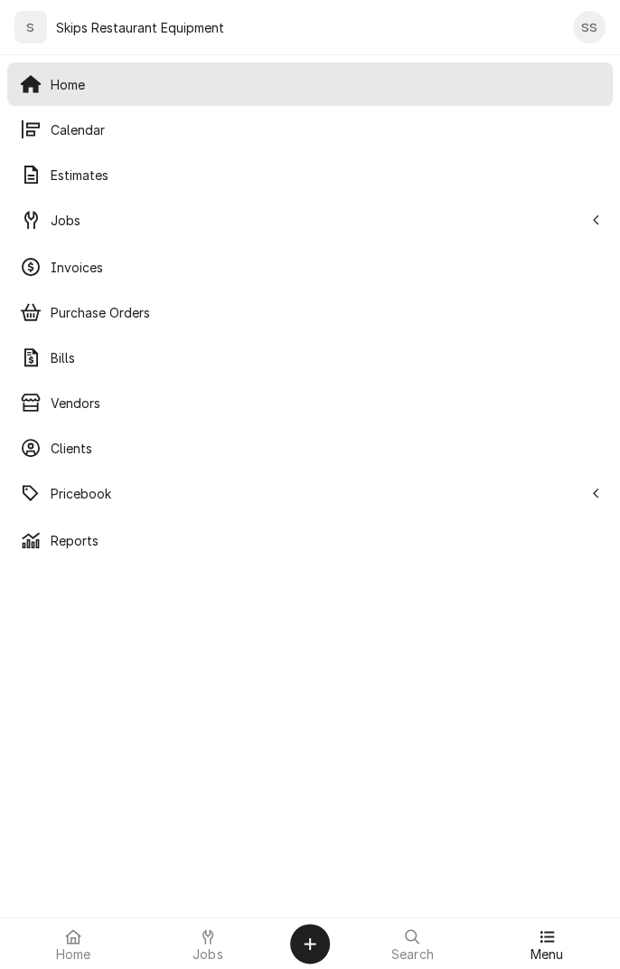
click at [63, 490] on span "Pricebook" at bounding box center [317, 493] width 533 height 19
click at [120, 582] on span "Parts & Materials" at bounding box center [326, 583] width 550 height 19
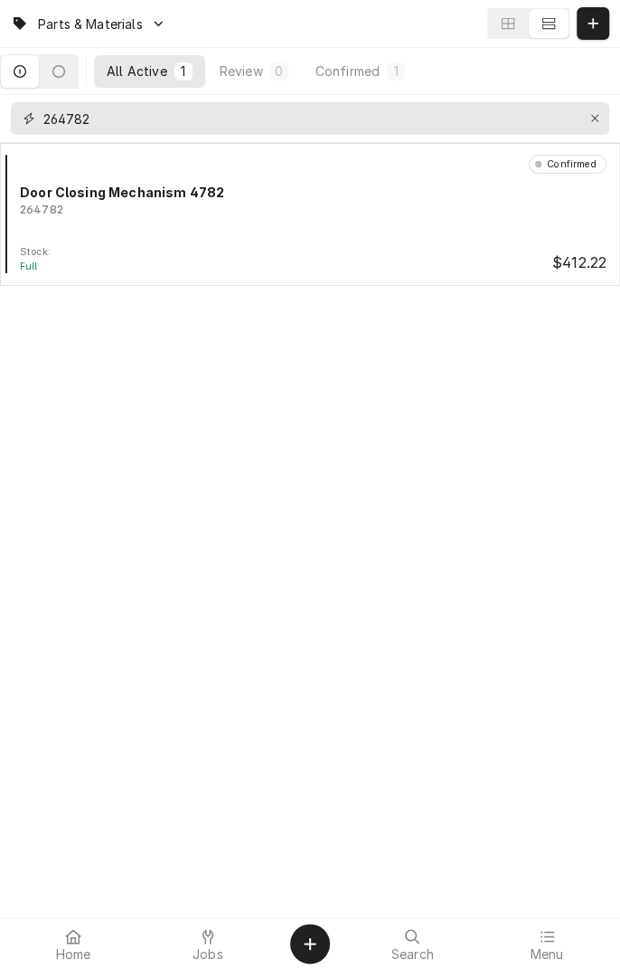
click at [606, 116] on button "Erase input" at bounding box center [595, 118] width 29 height 29
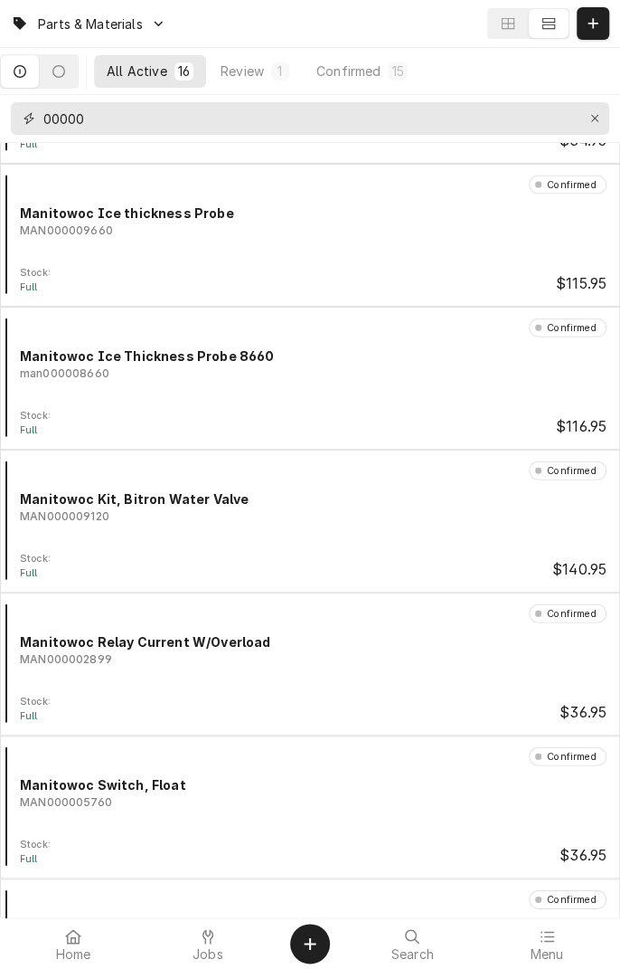
scroll to position [1267, 0]
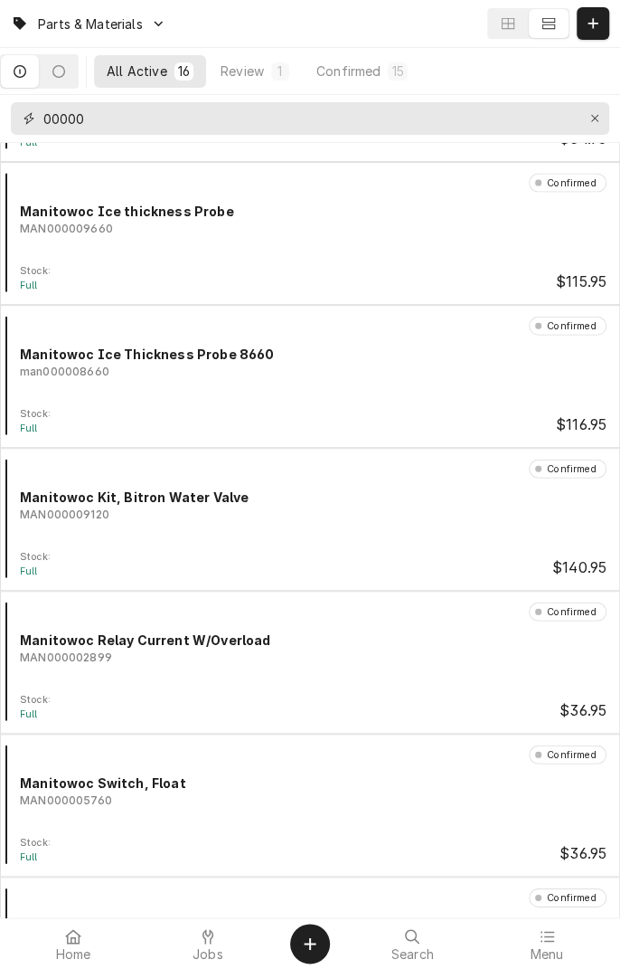
type input "00000"
click at [321, 380] on div "Confirmed Manitowoc Ice Thickness Probe 8660 man000008660" at bounding box center [310, 362] width 606 height 90
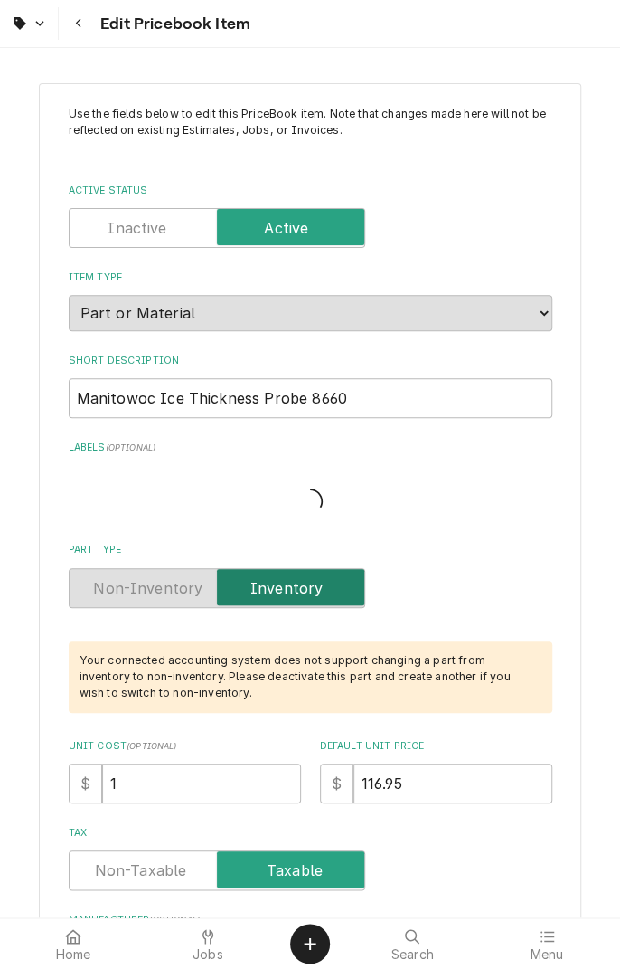
type textarea "x"
